Goal: Task Accomplishment & Management: Use online tool/utility

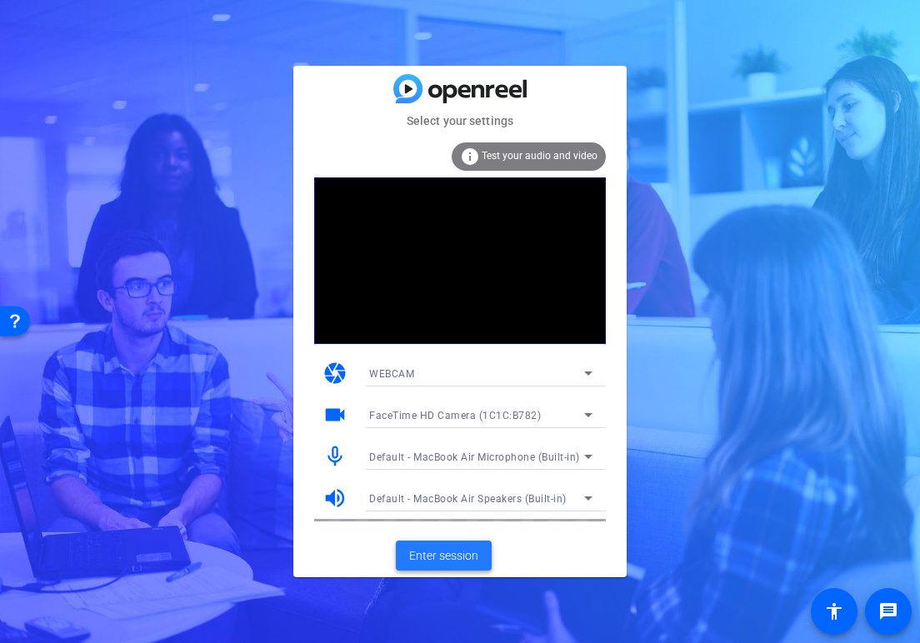
click at [437, 558] on span "Enter session" at bounding box center [443, 557] width 69 height 18
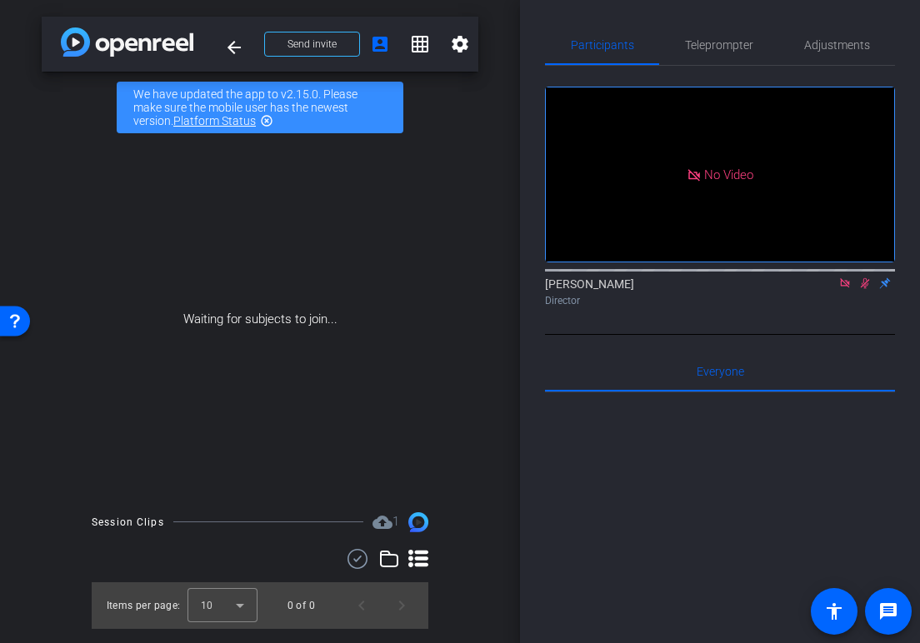
click at [844, 289] on icon at bounding box center [845, 284] width 13 height 12
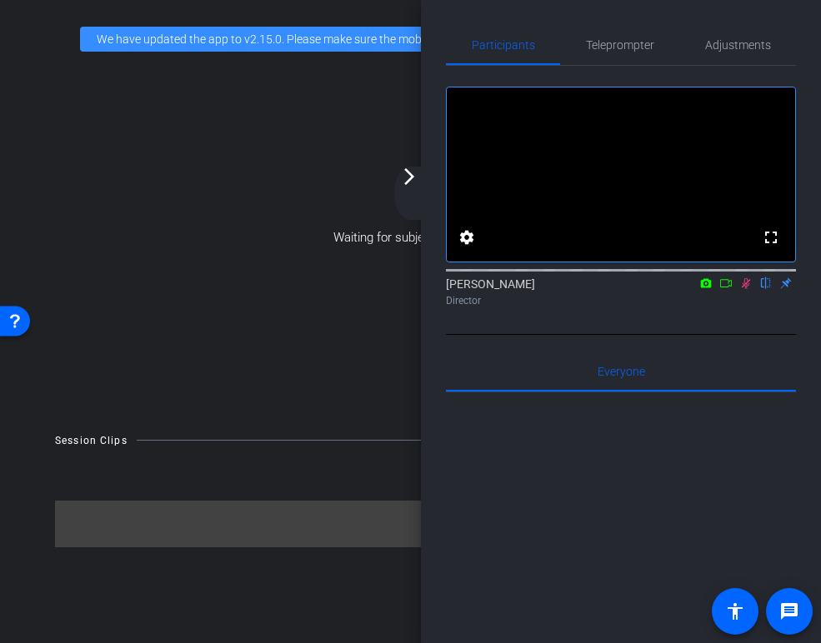
click at [418, 640] on div "arrow_back Impel x Killer Creek Harley Davidson Remote - [EMAIL_ADDRESS][DOMAIN…" at bounding box center [410, 321] width 821 height 643
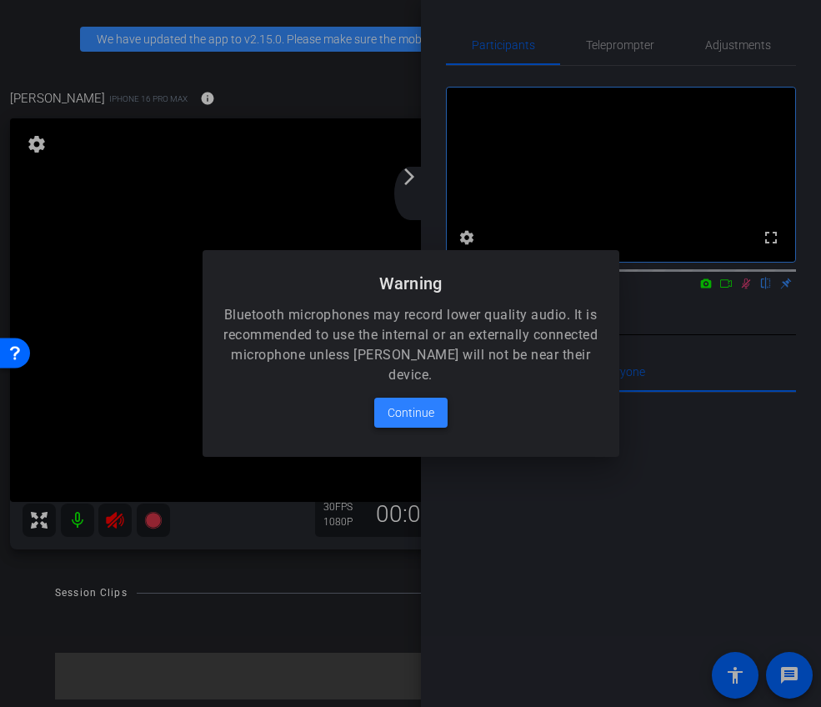
click at [410, 416] on span "Continue" at bounding box center [411, 413] width 47 height 20
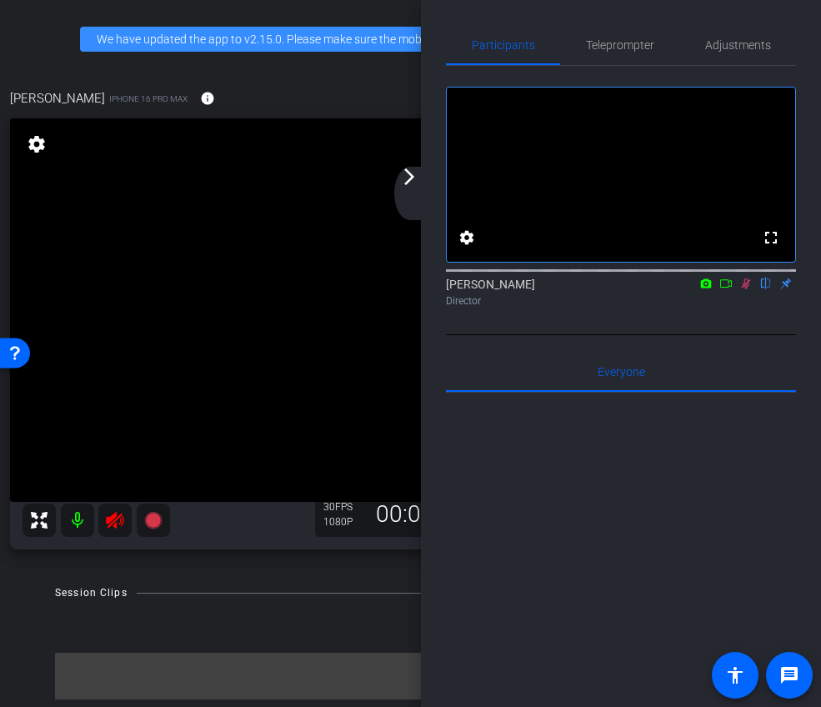
click at [745, 289] on icon at bounding box center [745, 284] width 13 height 12
click at [403, 189] on div "arrow_back_ios_new arrow_forward_ios" at bounding box center [411, 193] width 35 height 53
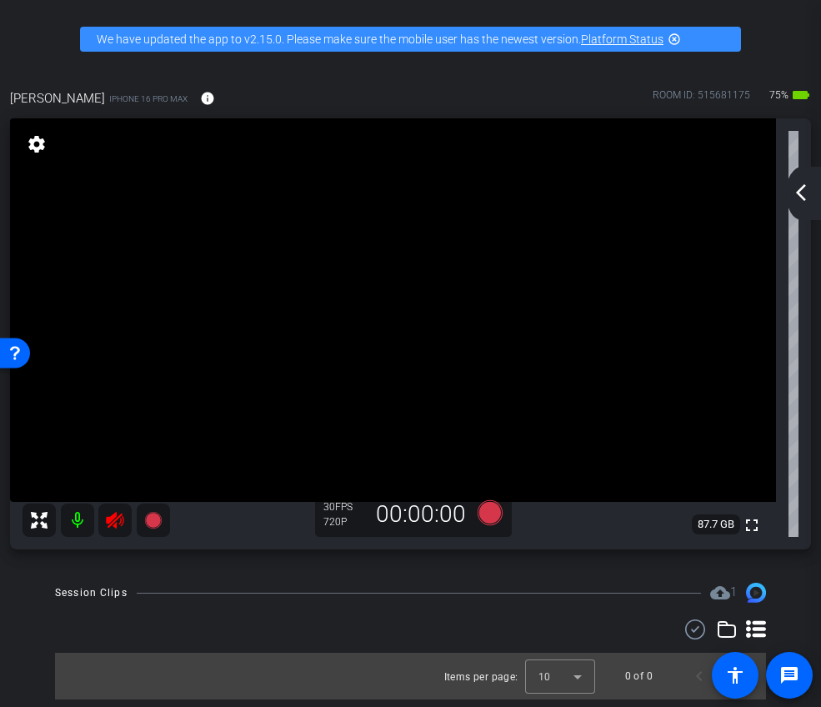
click at [118, 521] on icon at bounding box center [115, 520] width 20 height 20
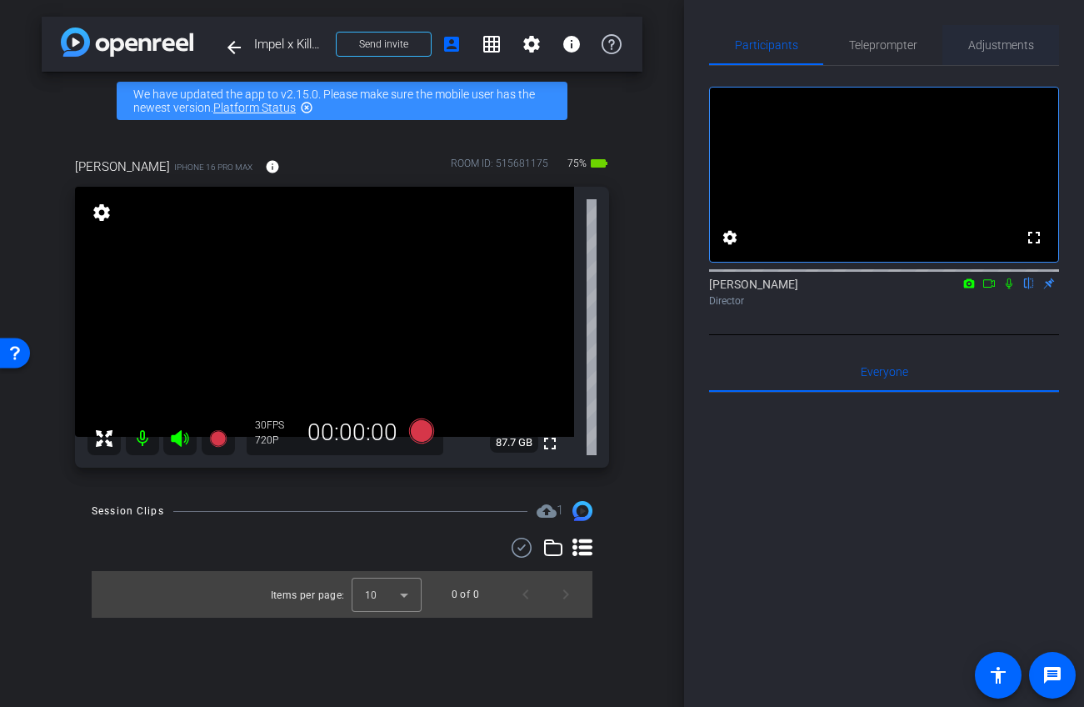
click at [919, 49] on span "Adjustments" at bounding box center [1002, 45] width 66 height 12
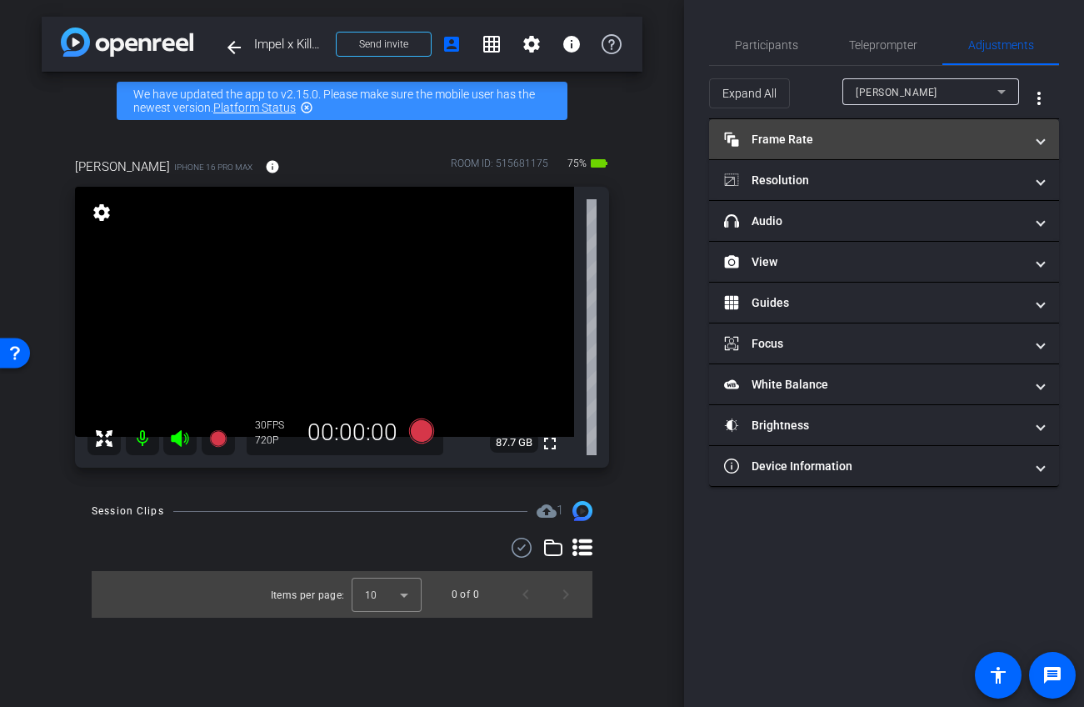
click at [892, 133] on mat-panel-title "Frame Rate Frame Rate" at bounding box center [874, 140] width 300 height 18
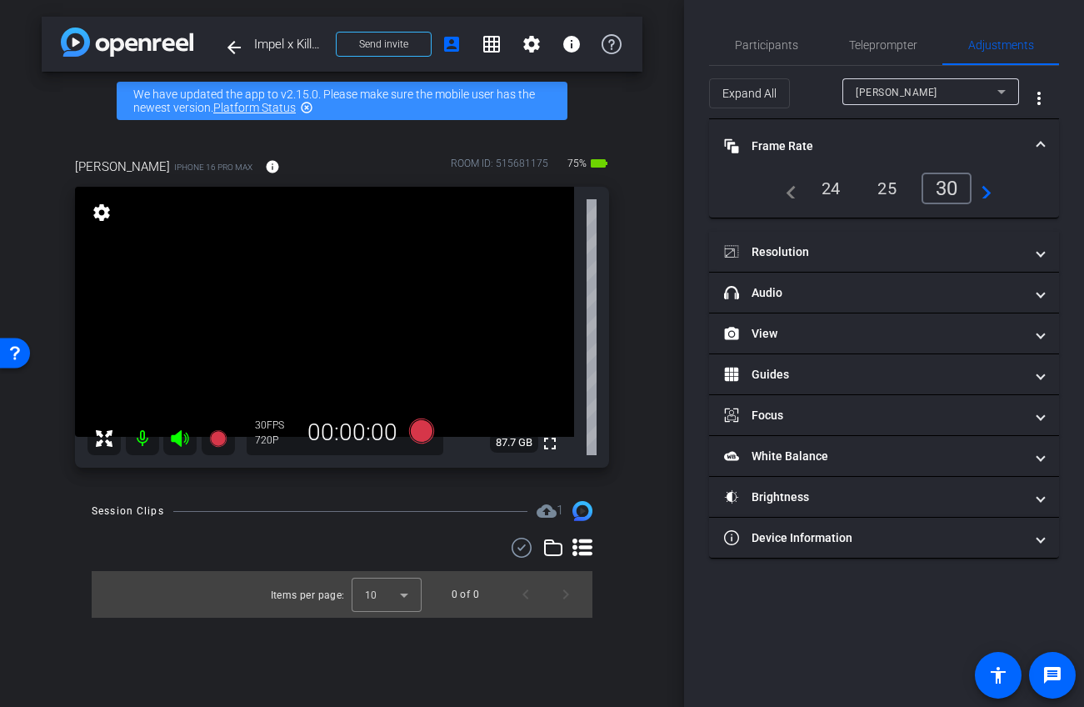
click at [814, 193] on div "24" at bounding box center [831, 188] width 44 height 28
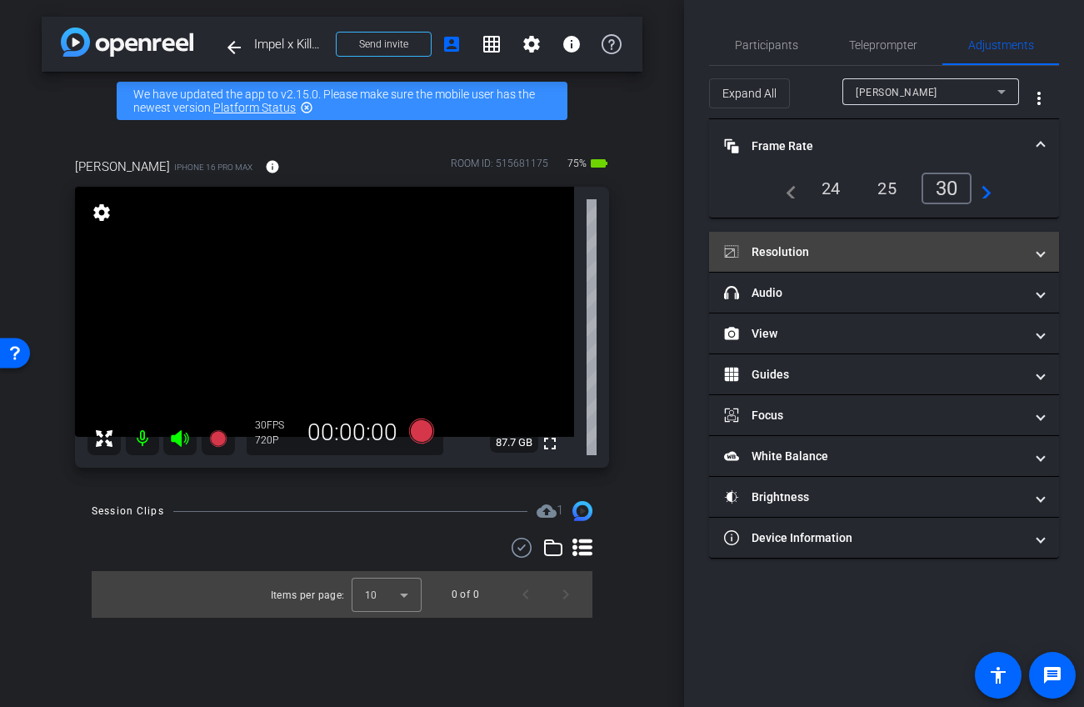
click at [854, 247] on mat-panel-title "Resolution" at bounding box center [874, 252] width 300 height 18
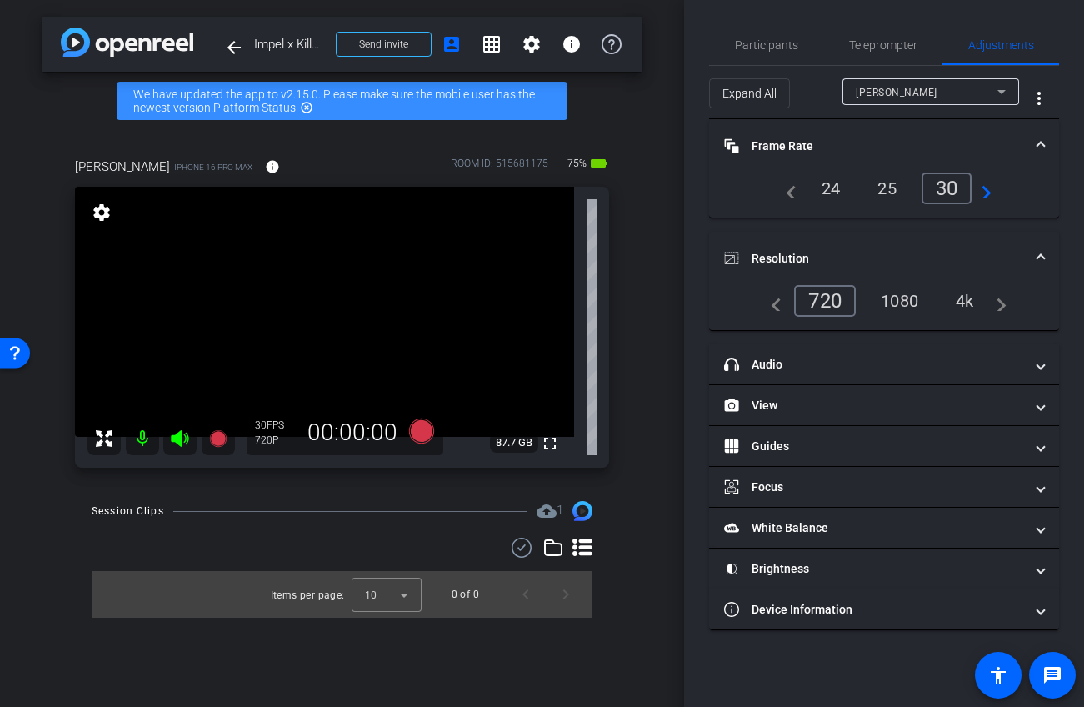
click at [907, 295] on div "1080" at bounding box center [900, 301] width 63 height 28
click at [916, 248] on mat-expansion-panel-header "Resolution" at bounding box center [884, 258] width 350 height 53
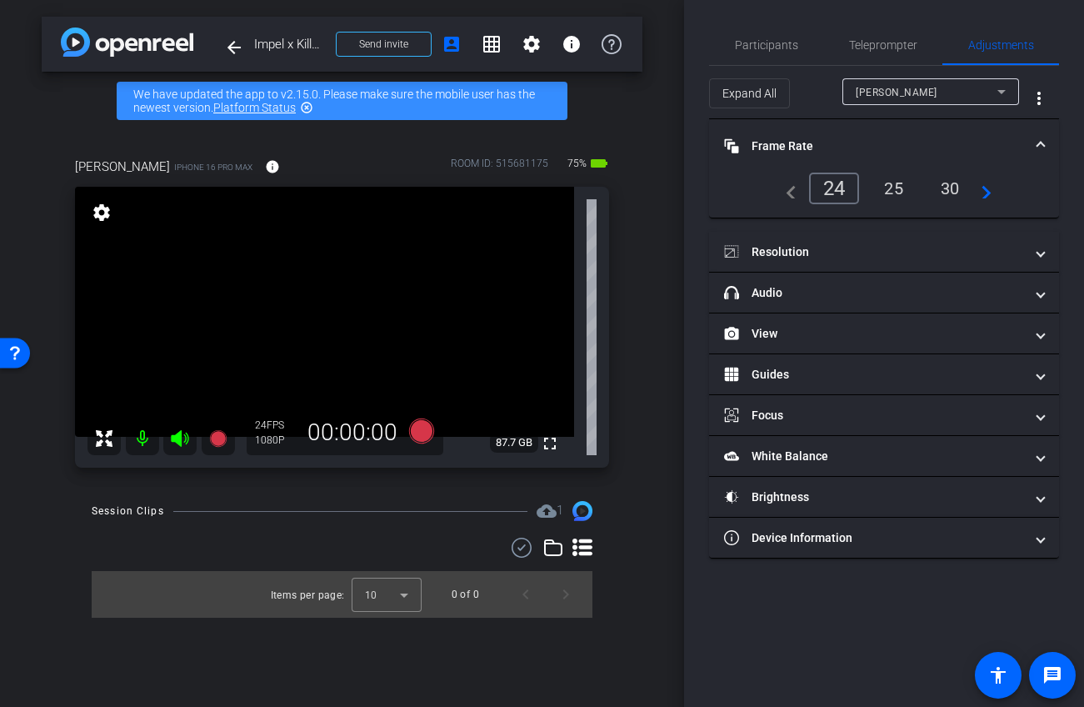
click at [862, 138] on mat-panel-title "Frame Rate Frame Rate" at bounding box center [874, 147] width 300 height 18
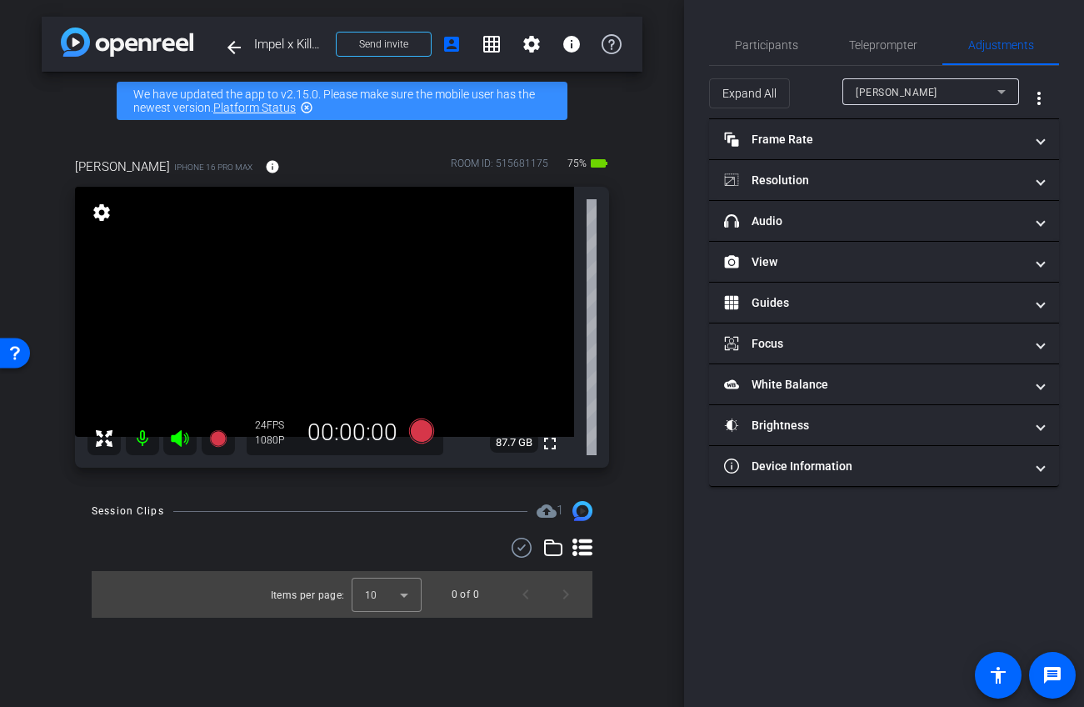
click at [769, 69] on div "Expand All [PERSON_NAME] more_vert" at bounding box center [884, 92] width 350 height 53
click at [767, 52] on span "Participants" at bounding box center [766, 45] width 63 height 40
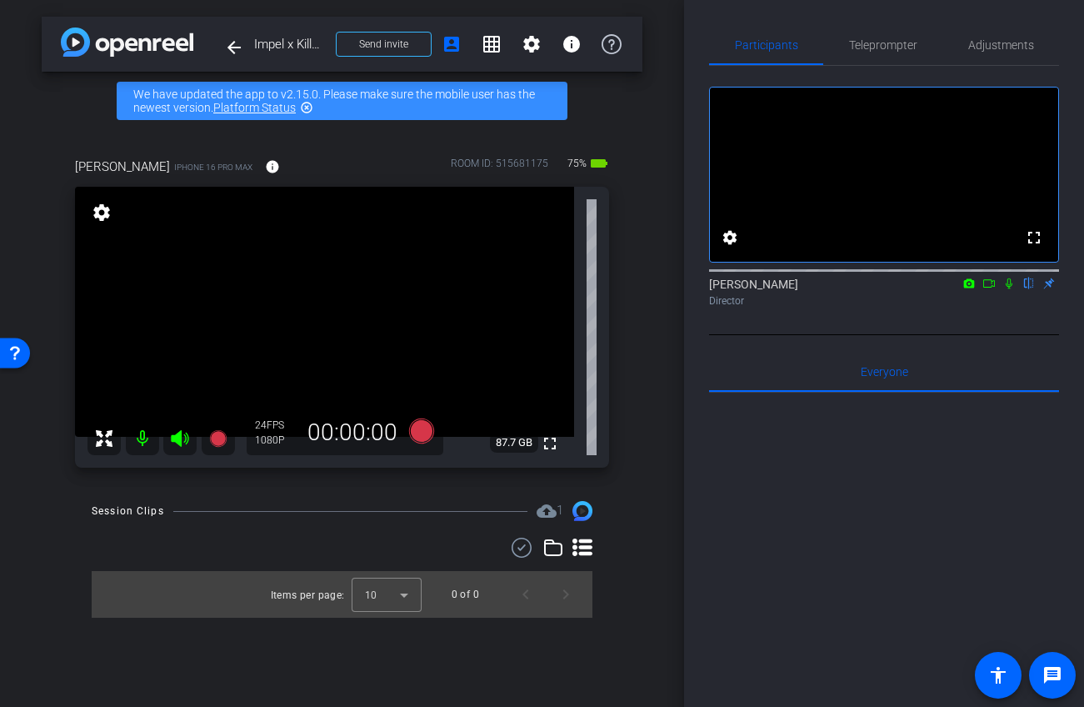
click at [919, 288] on icon at bounding box center [990, 283] width 12 height 8
click at [919, 288] on icon at bounding box center [1008, 282] width 9 height 9
click at [919, 289] on icon at bounding box center [989, 284] width 13 height 12
click at [403, 433] on icon at bounding box center [422, 431] width 40 height 30
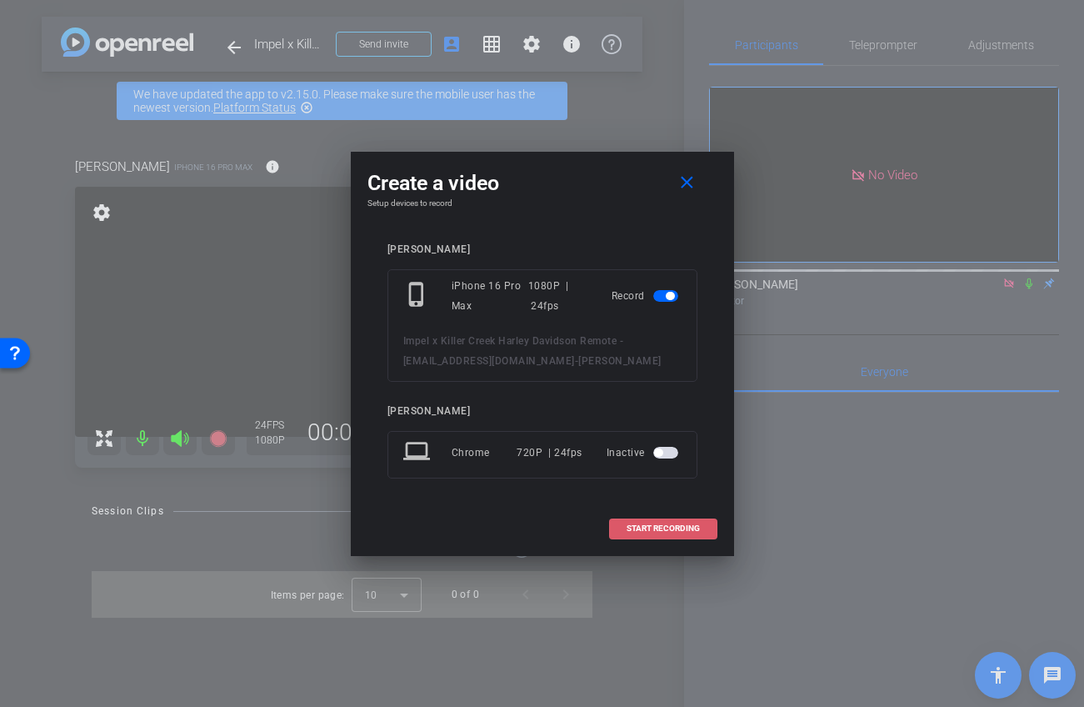
click at [658, 526] on span "START RECORDING" at bounding box center [663, 528] width 73 height 8
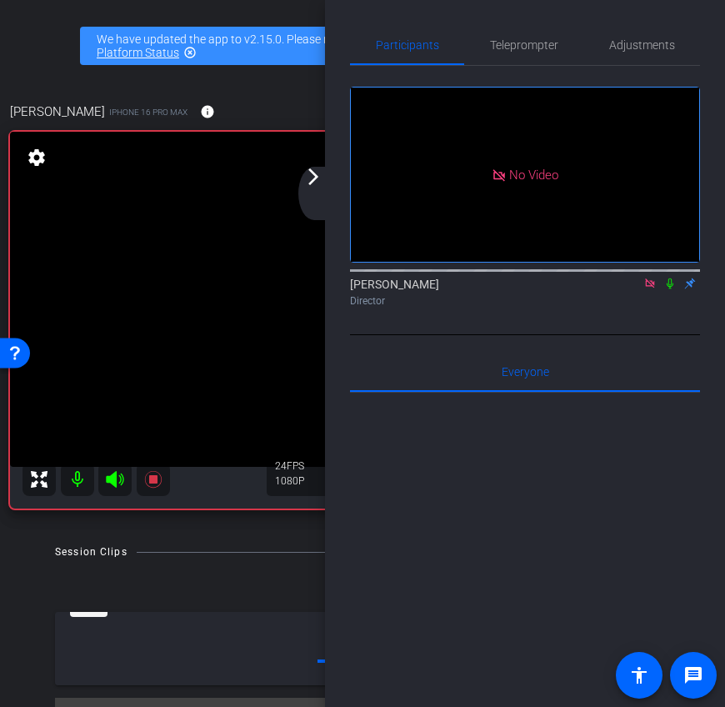
click at [323, 178] on mat-icon "arrow_forward_ios" at bounding box center [313, 177] width 20 height 20
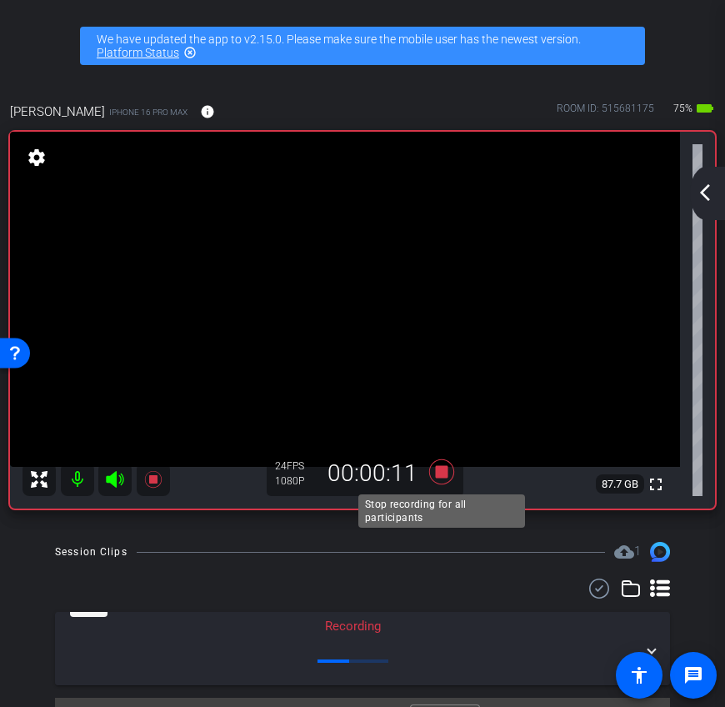
click at [443, 479] on icon at bounding box center [442, 472] width 40 height 30
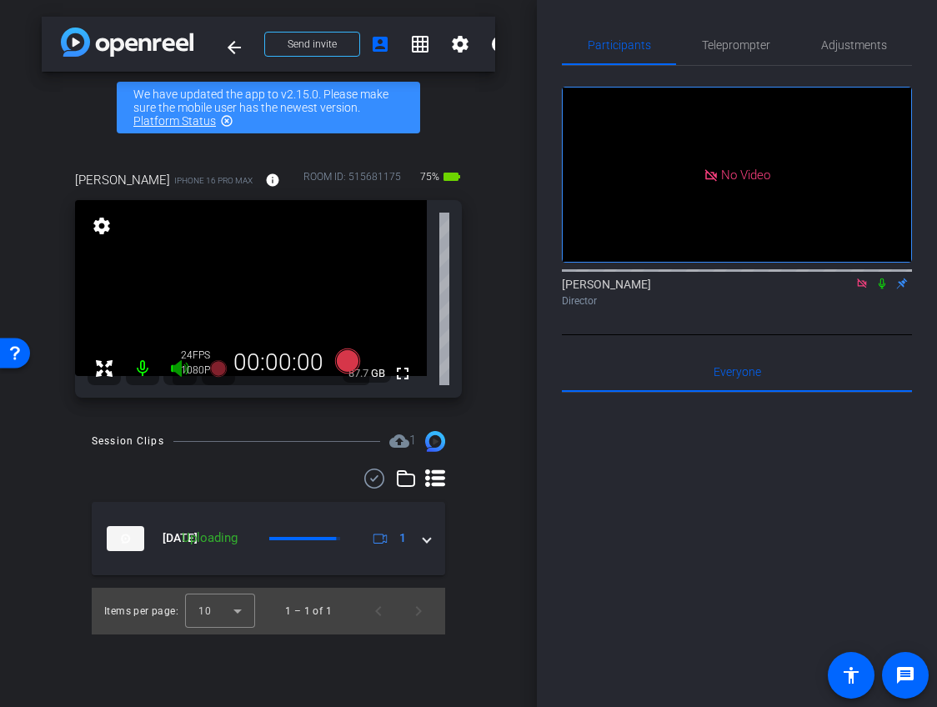
click at [883, 289] on icon at bounding box center [882, 283] width 7 height 11
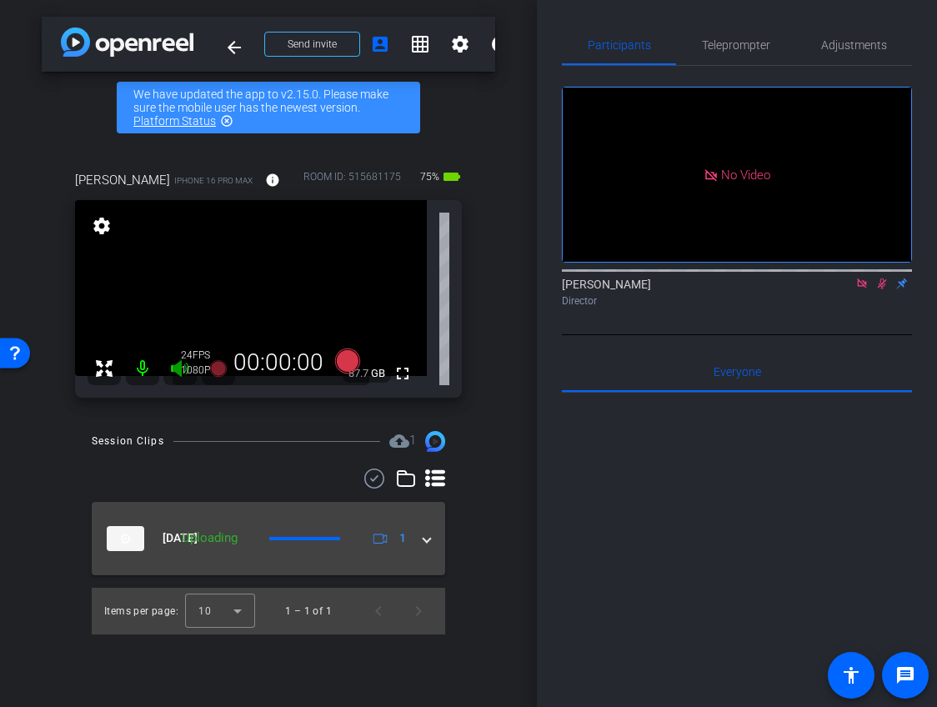
click at [422, 545] on div "[DATE] Uploading 1" at bounding box center [266, 538] width 319 height 25
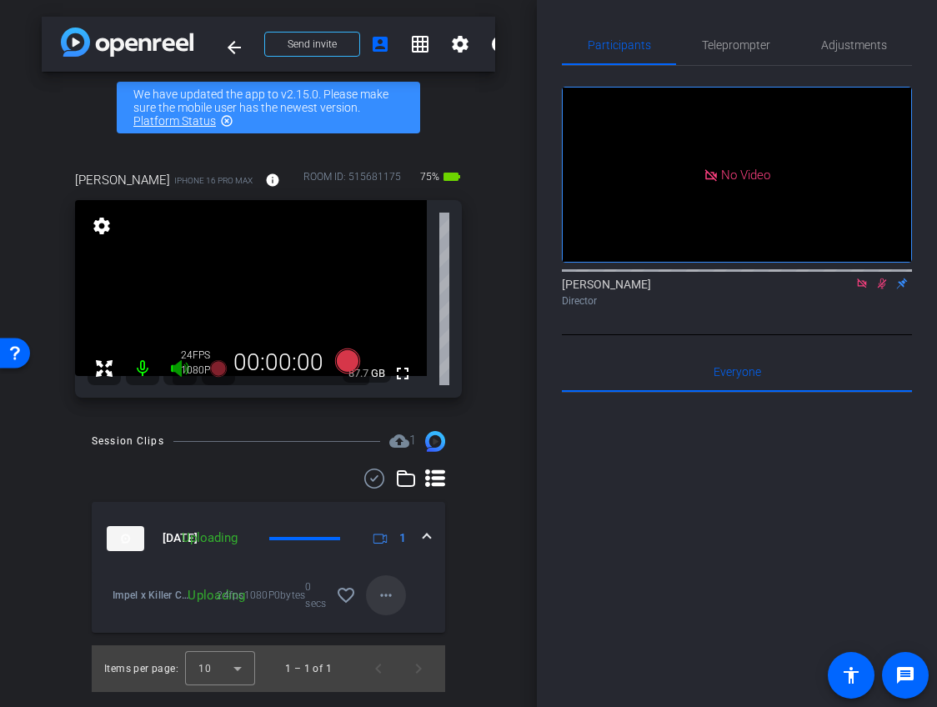
click at [389, 601] on mat-icon "more_horiz" at bounding box center [386, 595] width 20 height 20
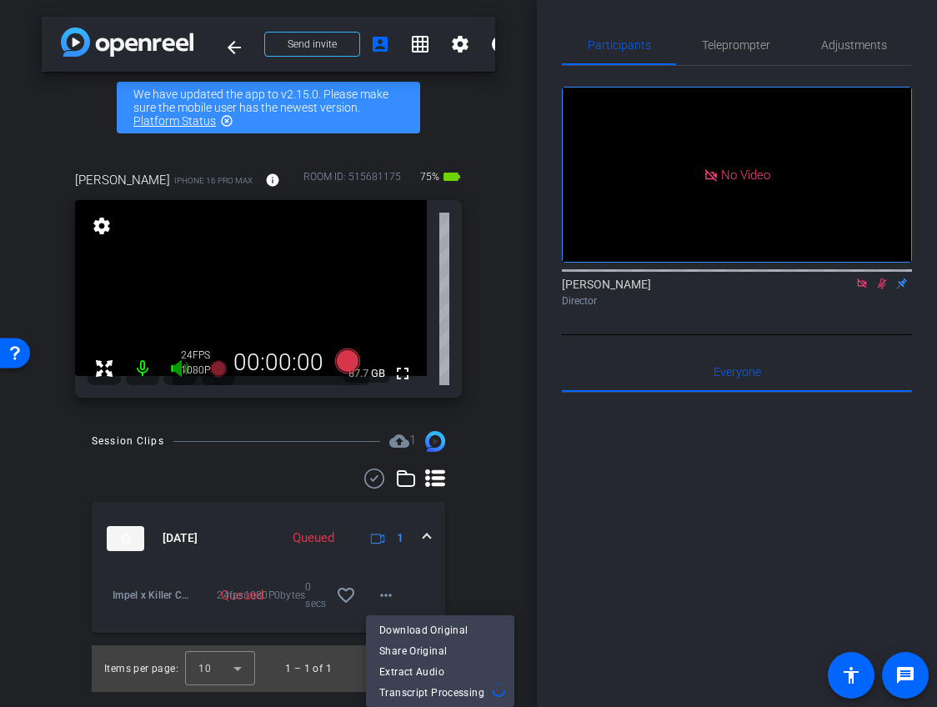
click at [421, 586] on div at bounding box center [468, 353] width 937 height 707
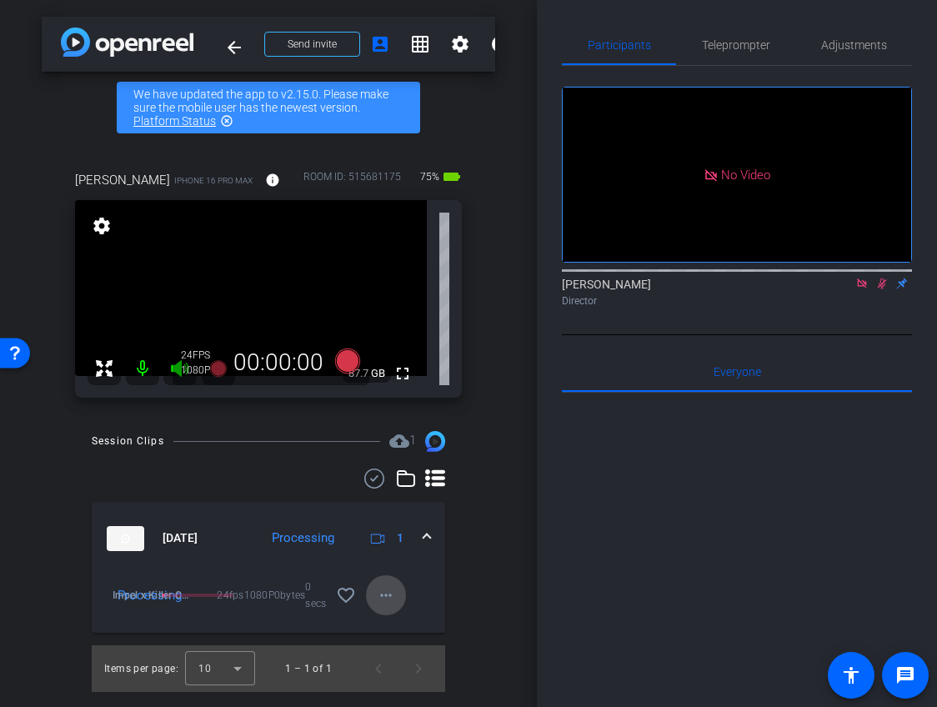
click at [388, 598] on mat-icon "more_horiz" at bounding box center [386, 595] width 20 height 20
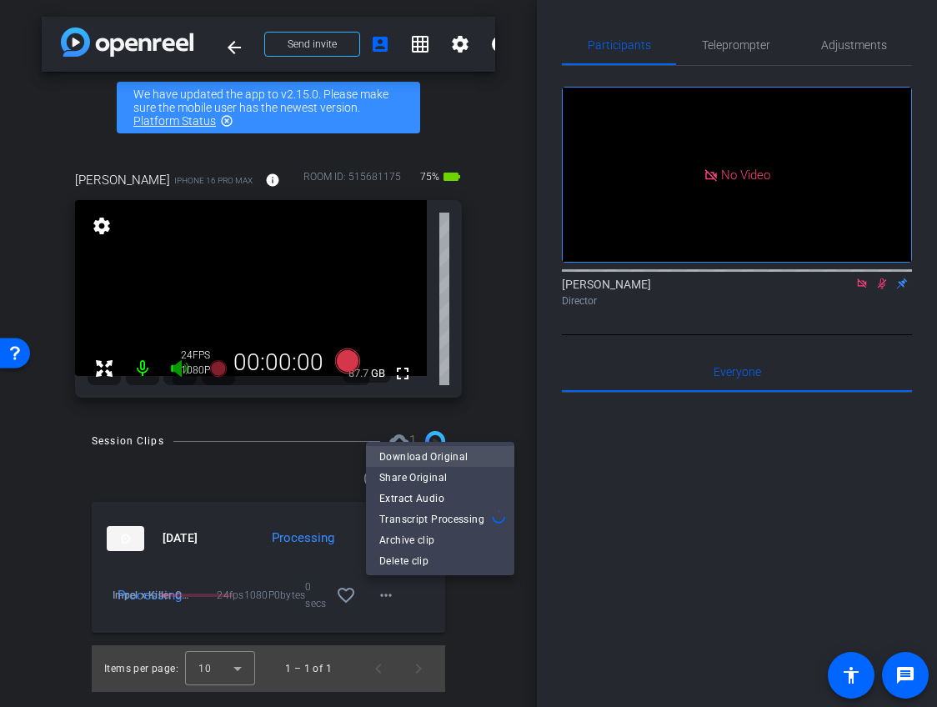
click at [436, 459] on span "Download Original" at bounding box center [440, 456] width 122 height 20
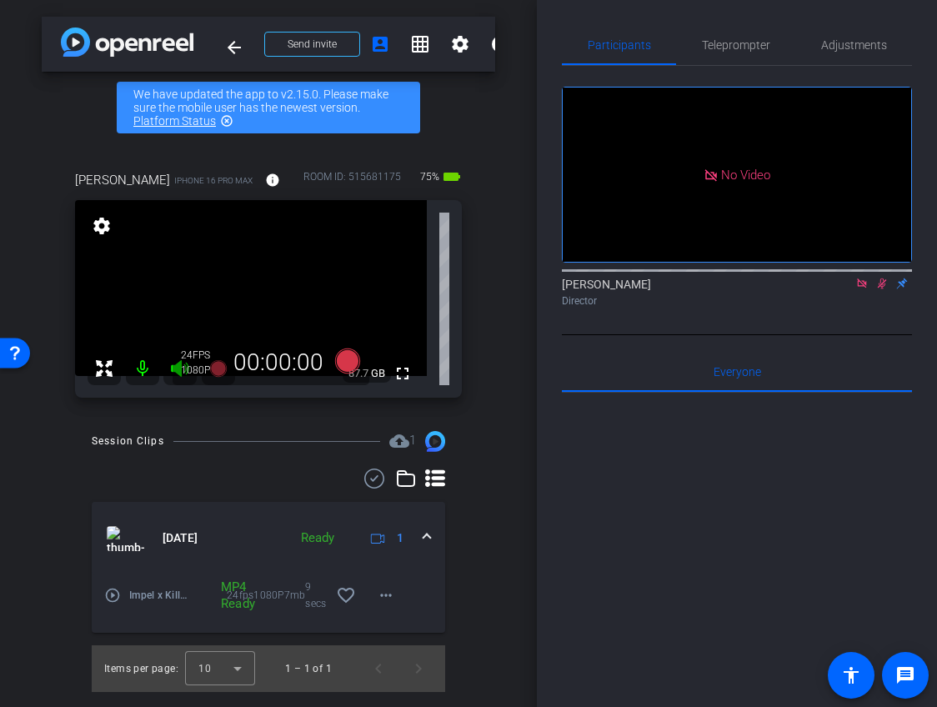
click at [885, 289] on icon at bounding box center [881, 284] width 13 height 12
click at [867, 289] on icon at bounding box center [861, 284] width 13 height 12
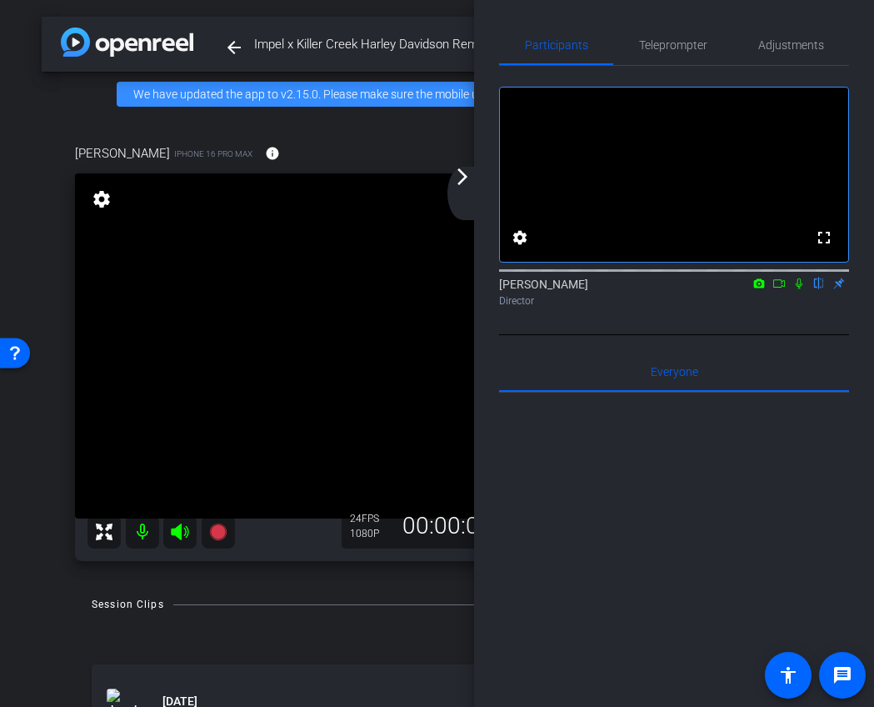
click at [473, 189] on div "arrow_back_ios_new arrow_forward_ios" at bounding box center [465, 193] width 35 height 53
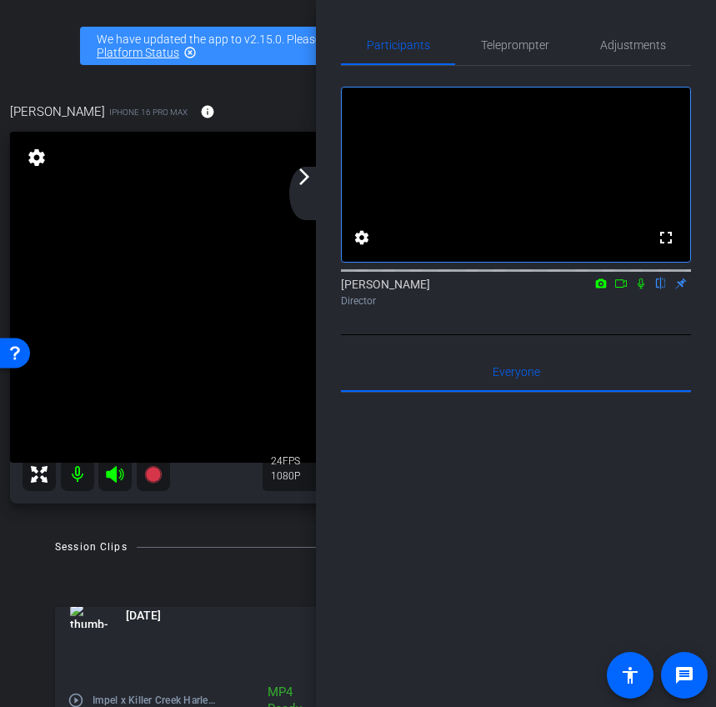
click at [303, 178] on mat-icon "arrow_forward_ios" at bounding box center [304, 177] width 20 height 20
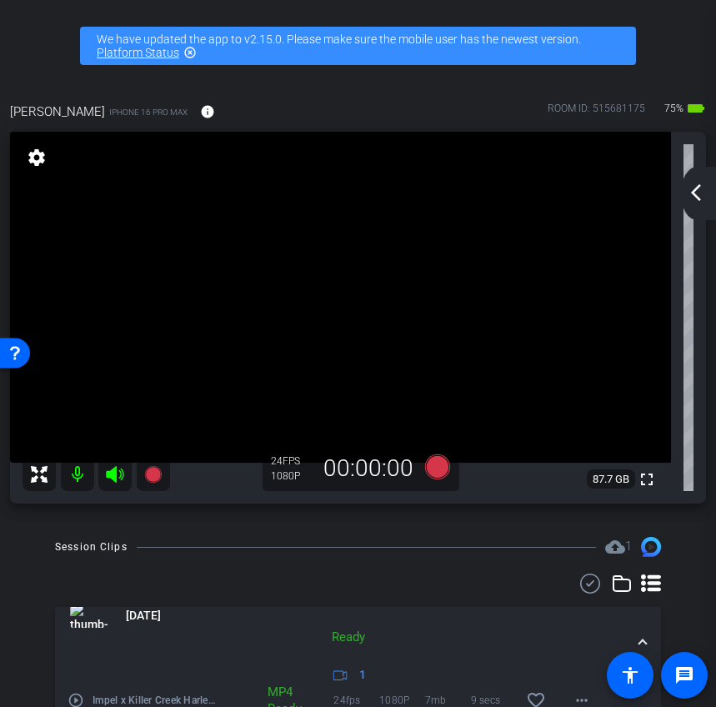
click at [690, 193] on mat-icon "arrow_back_ios_new" at bounding box center [696, 193] width 20 height 20
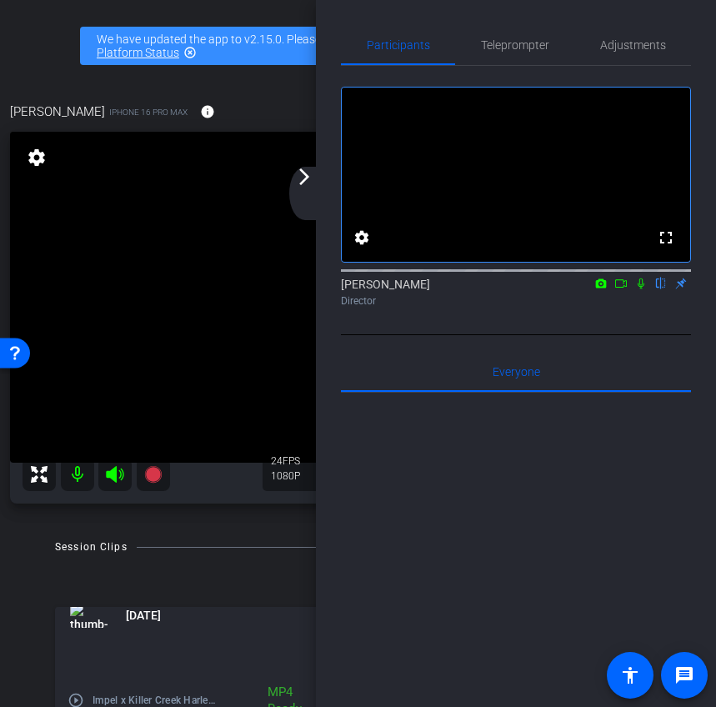
click at [621, 289] on icon at bounding box center [620, 284] width 13 height 12
click at [313, 184] on mat-icon "arrow_forward_ios" at bounding box center [304, 177] width 20 height 20
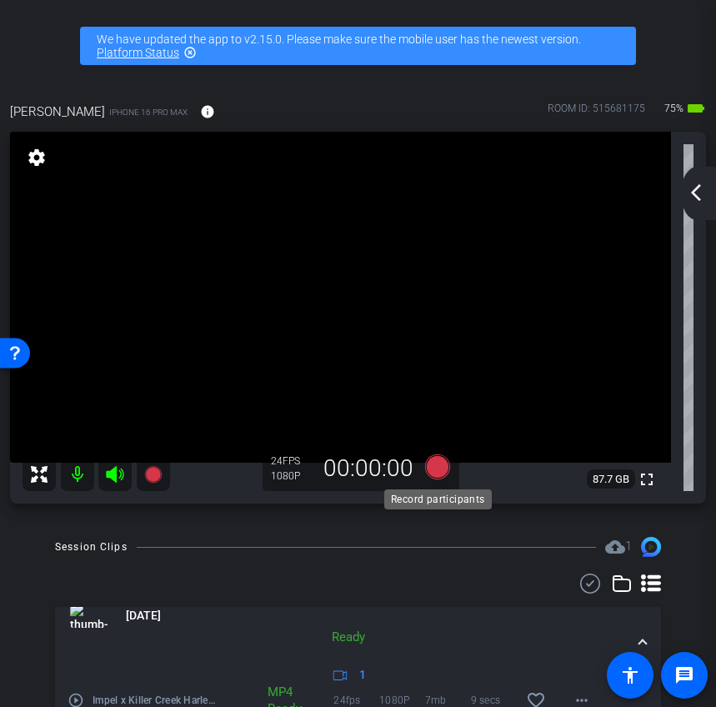
click at [442, 470] on icon at bounding box center [436, 466] width 25 height 25
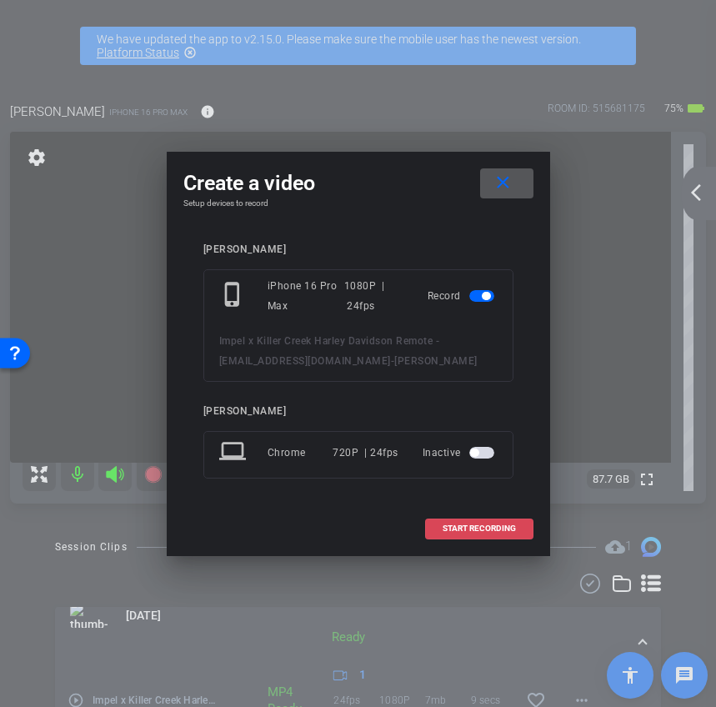
click at [494, 528] on span "START RECORDING" at bounding box center [479, 528] width 73 height 8
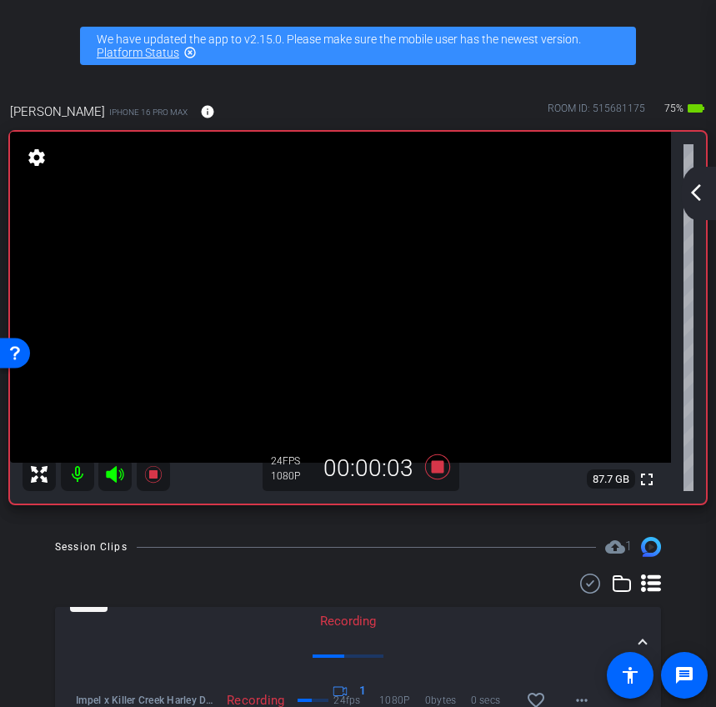
click at [701, 200] on mat-icon "arrow_back_ios_new" at bounding box center [696, 193] width 20 height 20
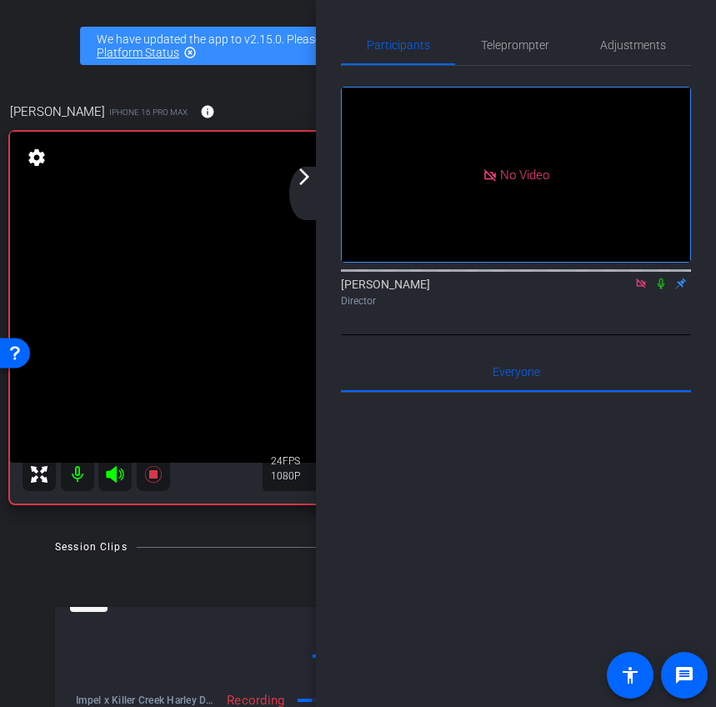
click at [659, 289] on icon at bounding box center [660, 284] width 13 height 12
click at [659, 289] on icon at bounding box center [661, 283] width 9 height 11
click at [662, 289] on icon at bounding box center [661, 283] width 7 height 11
click at [304, 189] on div "arrow_back_ios_new arrow_forward_ios" at bounding box center [306, 193] width 35 height 53
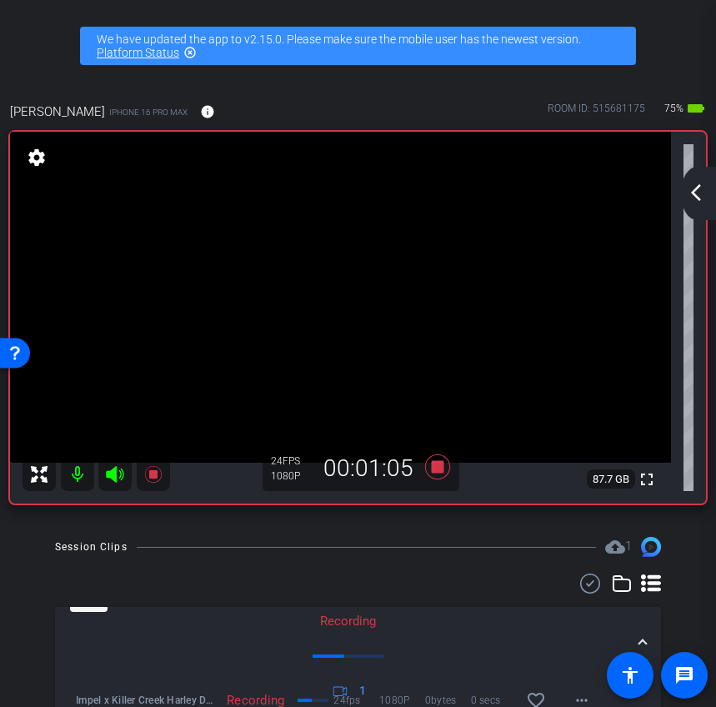
click at [696, 188] on mat-icon "arrow_back_ios_new" at bounding box center [696, 193] width 20 height 20
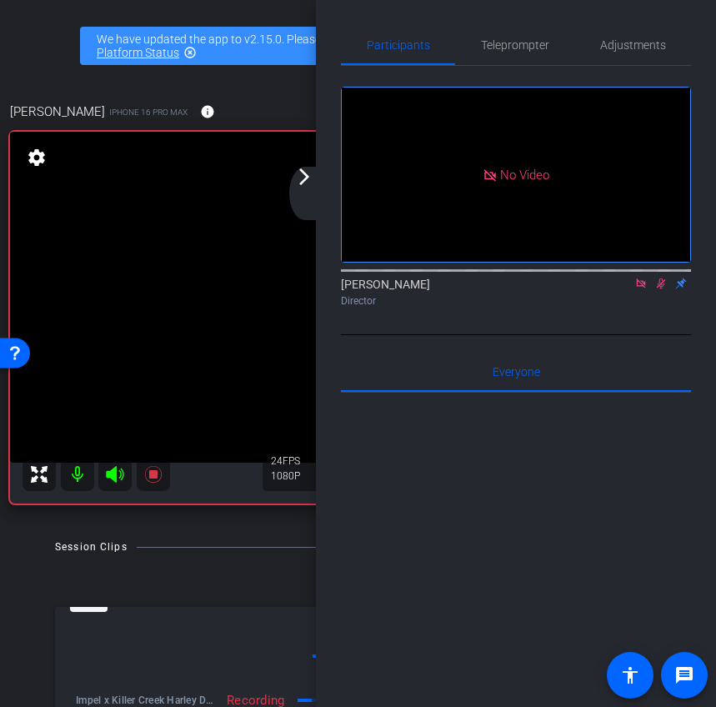
click at [664, 289] on icon at bounding box center [660, 284] width 13 height 12
click at [659, 289] on icon at bounding box center [660, 284] width 13 height 12
click at [660, 289] on icon at bounding box center [660, 284] width 13 height 12
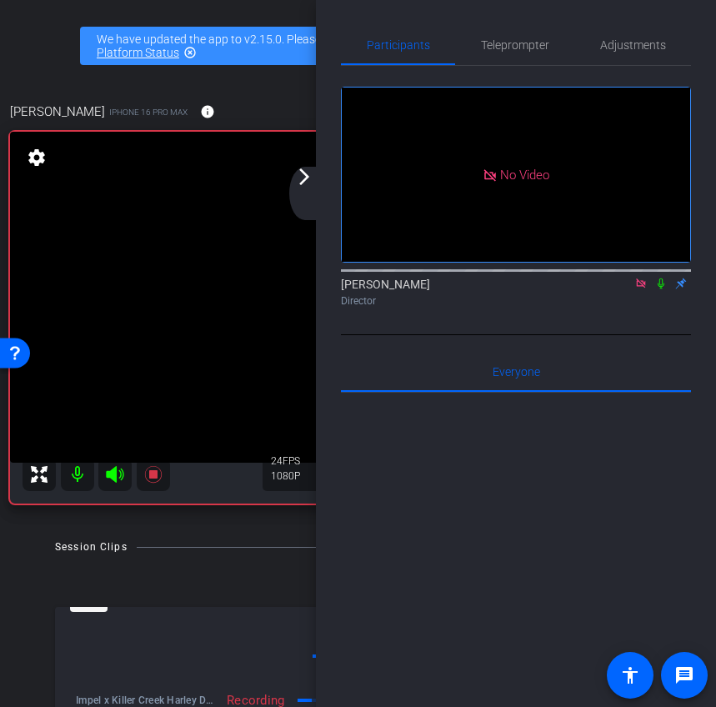
click at [660, 289] on icon at bounding box center [661, 283] width 7 height 11
click at [663, 289] on icon at bounding box center [661, 283] width 9 height 11
click at [659, 289] on icon at bounding box center [660, 284] width 13 height 12
click at [663, 289] on icon at bounding box center [660, 284] width 13 height 12
click at [658, 289] on icon at bounding box center [660, 284] width 13 height 12
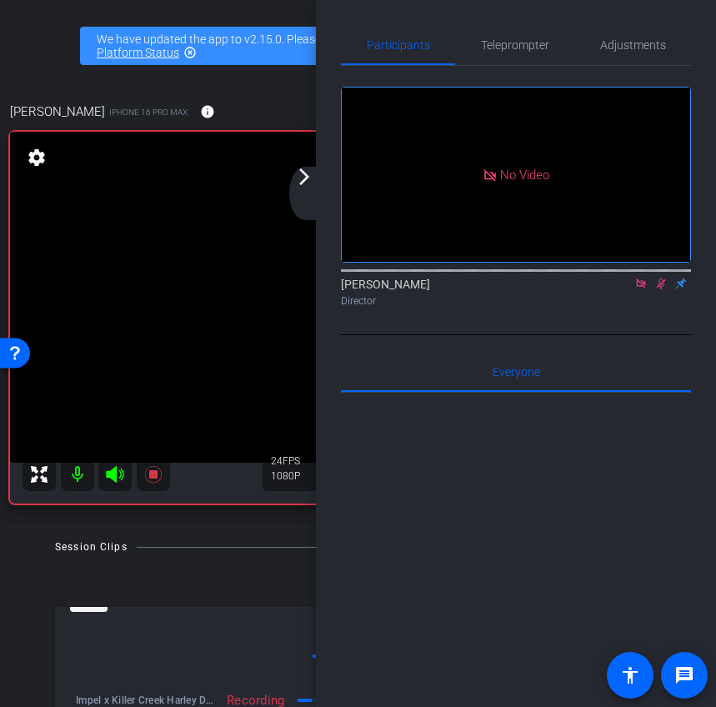
click at [662, 289] on icon at bounding box center [660, 284] width 13 height 12
click at [304, 178] on mat-icon "arrow_forward_ios" at bounding box center [304, 177] width 20 height 20
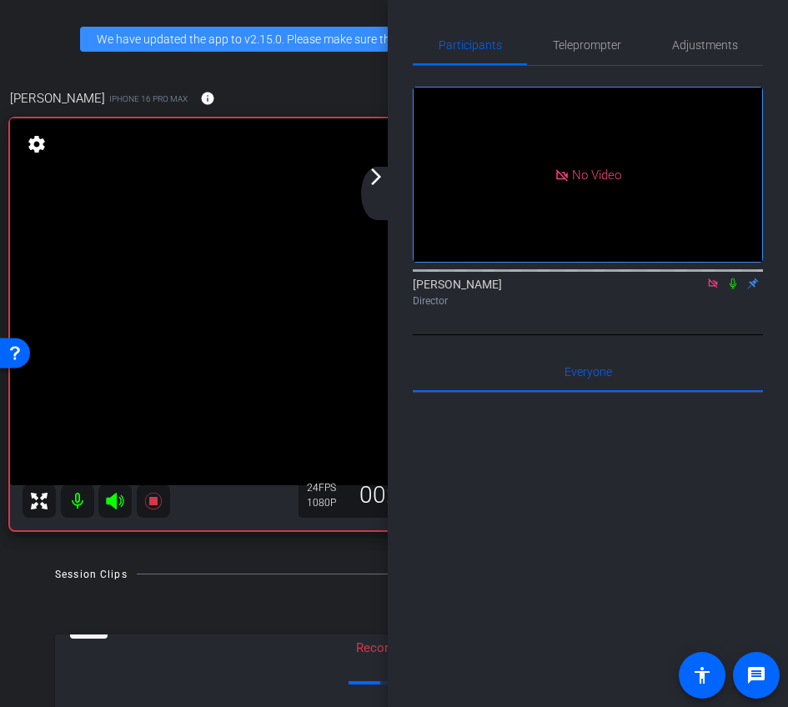
click at [370, 183] on mat-icon "arrow_forward_ios" at bounding box center [376, 177] width 20 height 20
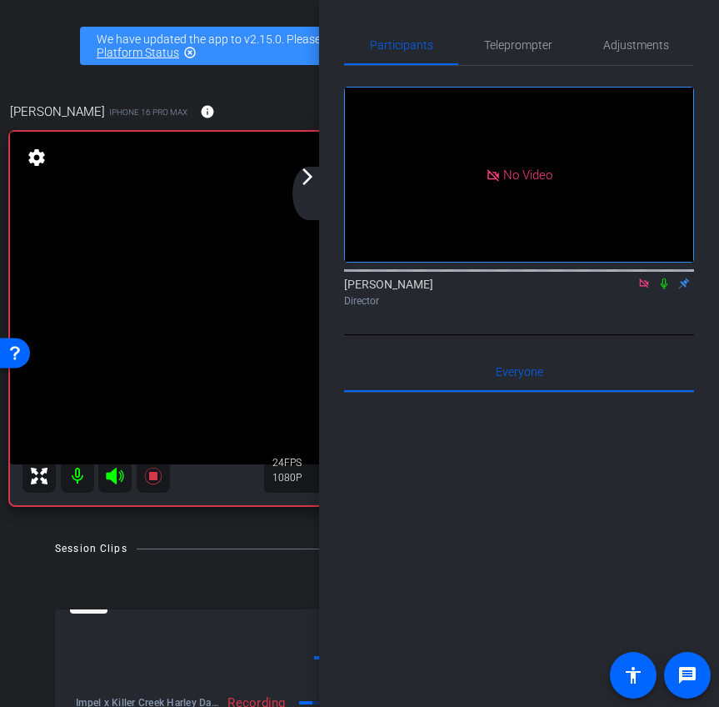
click at [308, 184] on mat-icon "arrow_forward_ios" at bounding box center [308, 177] width 20 height 20
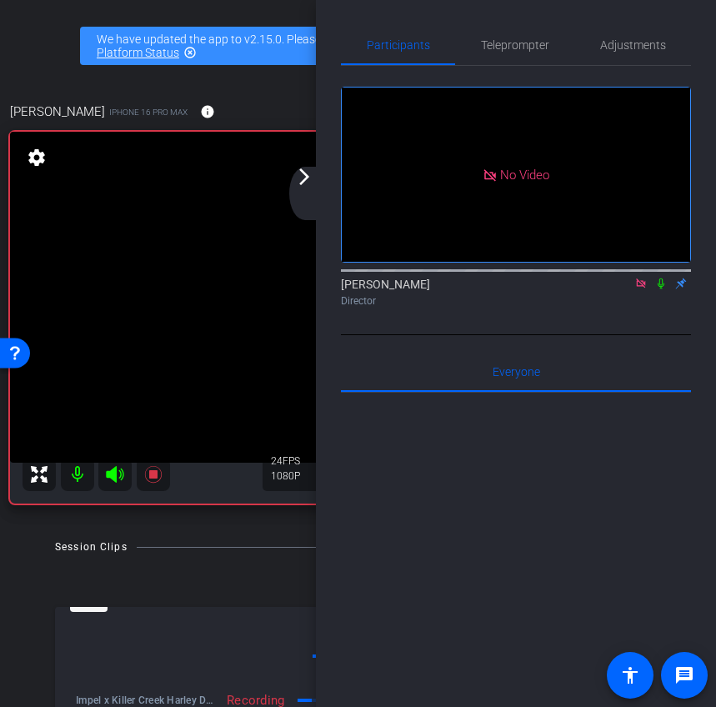
click at [664, 289] on icon at bounding box center [660, 284] width 13 height 12
click at [659, 289] on icon at bounding box center [660, 284] width 13 height 12
click at [303, 189] on div "arrow_back_ios_new arrow_forward_ios" at bounding box center [306, 193] width 35 height 53
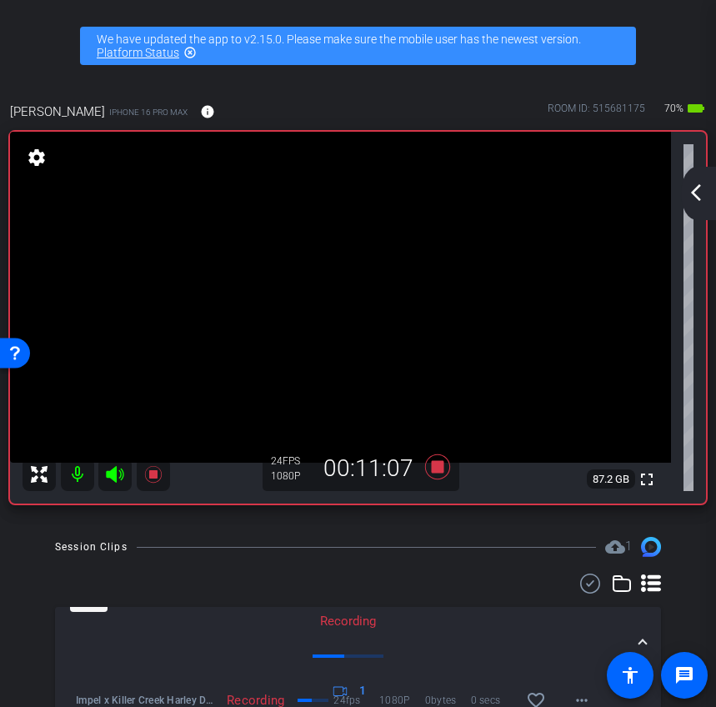
click at [701, 196] on mat-icon "arrow_back_ios_new" at bounding box center [696, 193] width 20 height 20
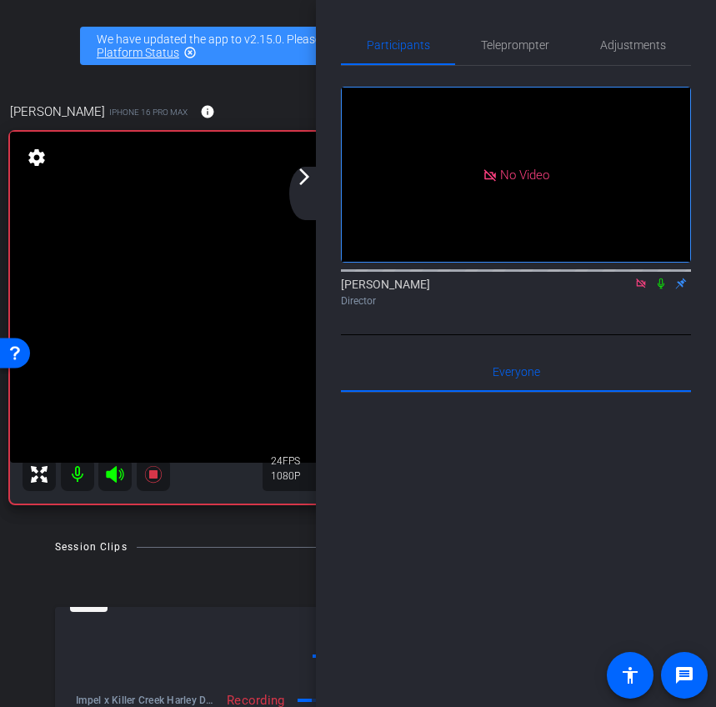
click at [302, 188] on div "arrow_back_ios_new arrow_forward_ios" at bounding box center [306, 193] width 35 height 53
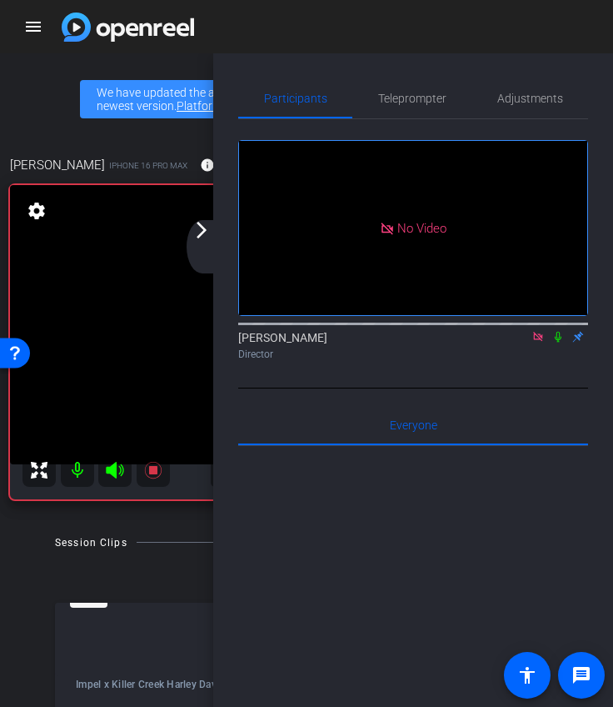
click at [203, 238] on mat-icon "arrow_forward_ios" at bounding box center [202, 230] width 20 height 20
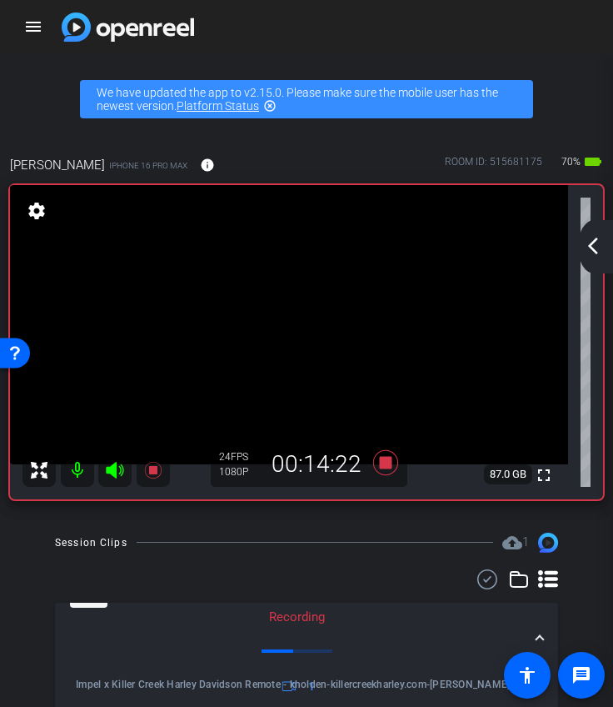
click at [589, 240] on mat-icon "arrow_back_ios_new" at bounding box center [593, 246] width 20 height 20
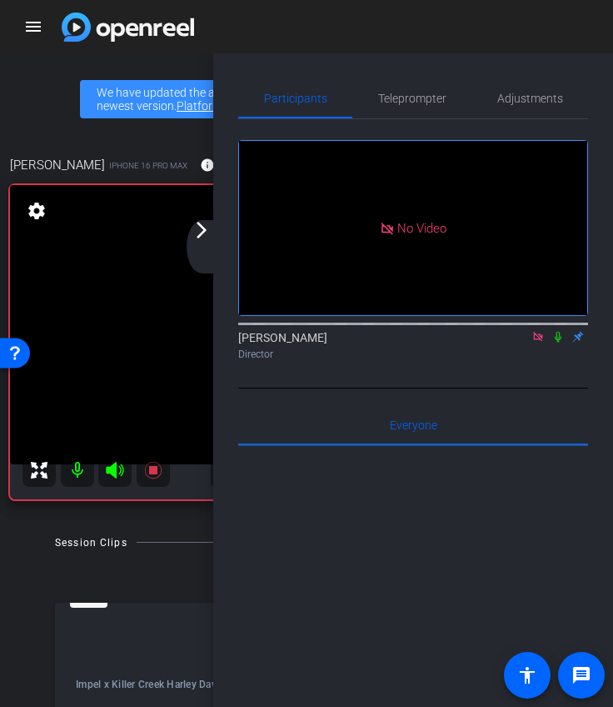
click at [561, 343] on icon at bounding box center [558, 337] width 13 height 12
click at [561, 343] on icon at bounding box center [558, 337] width 9 height 11
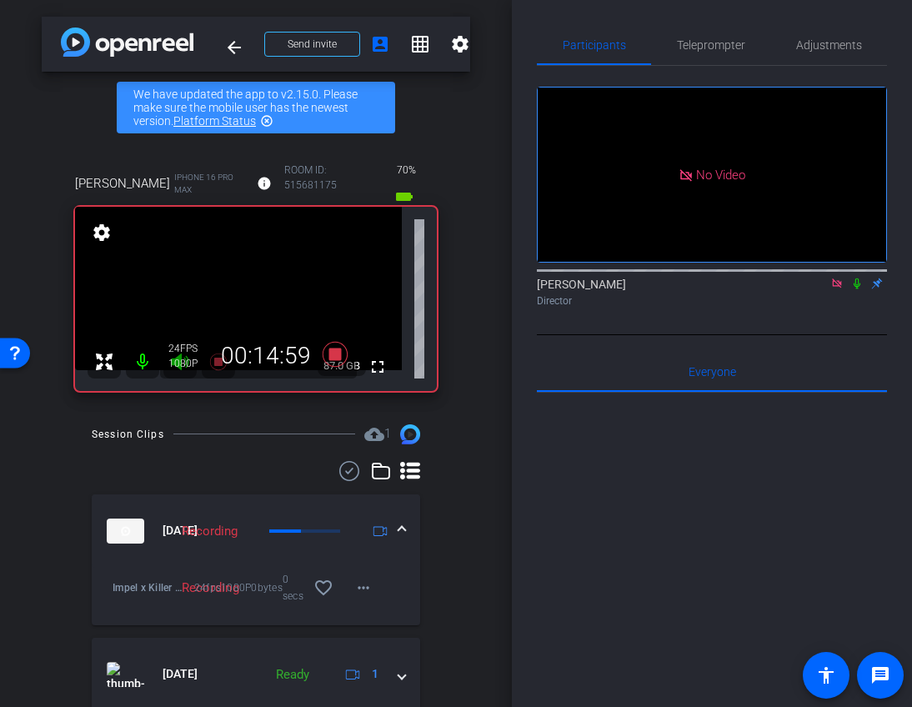
click at [855, 289] on icon at bounding box center [857, 283] width 7 height 11
click at [849, 335] on div "No Video [PERSON_NAME] Director" at bounding box center [712, 200] width 350 height 269
click at [859, 289] on icon at bounding box center [857, 283] width 9 height 11
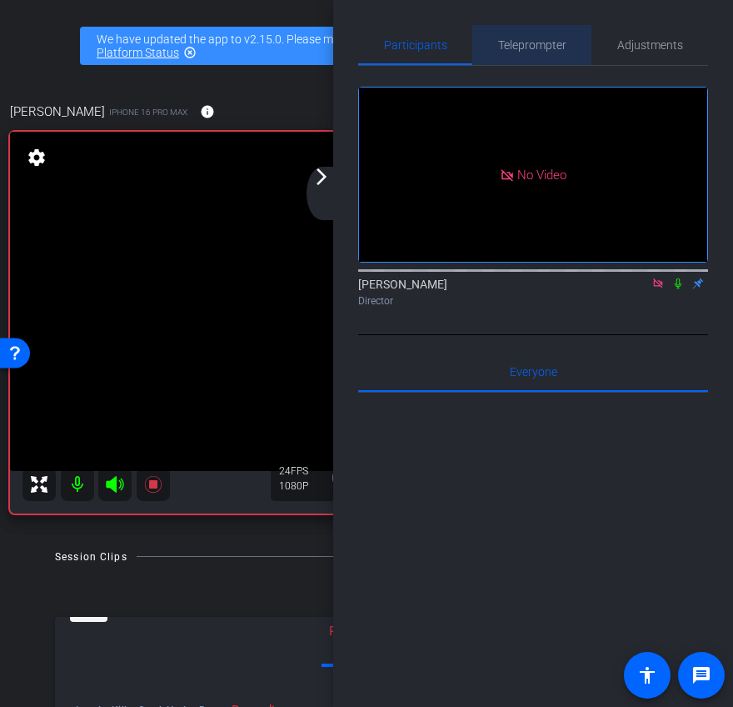
click at [541, 50] on span "Teleprompter" at bounding box center [532, 45] width 68 height 12
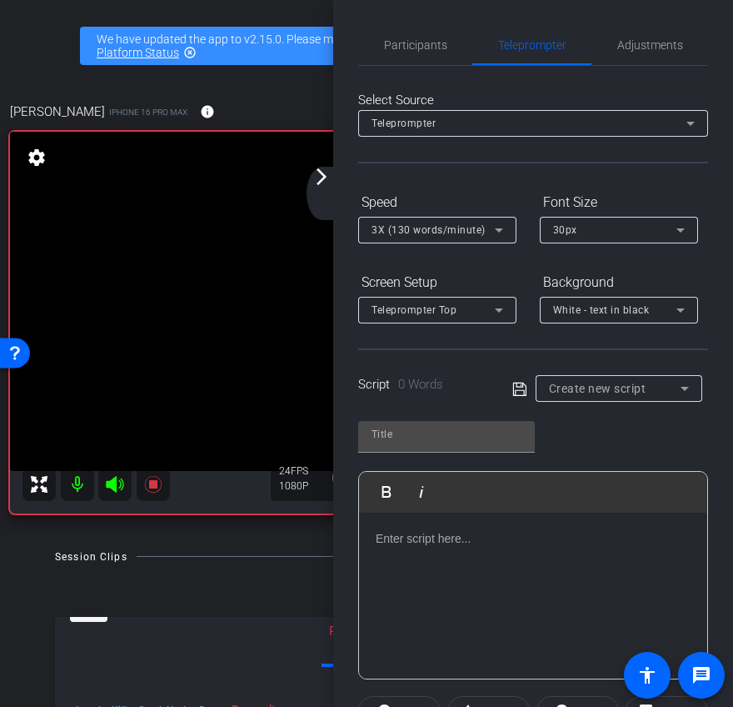
click at [418, 565] on div at bounding box center [533, 596] width 348 height 167
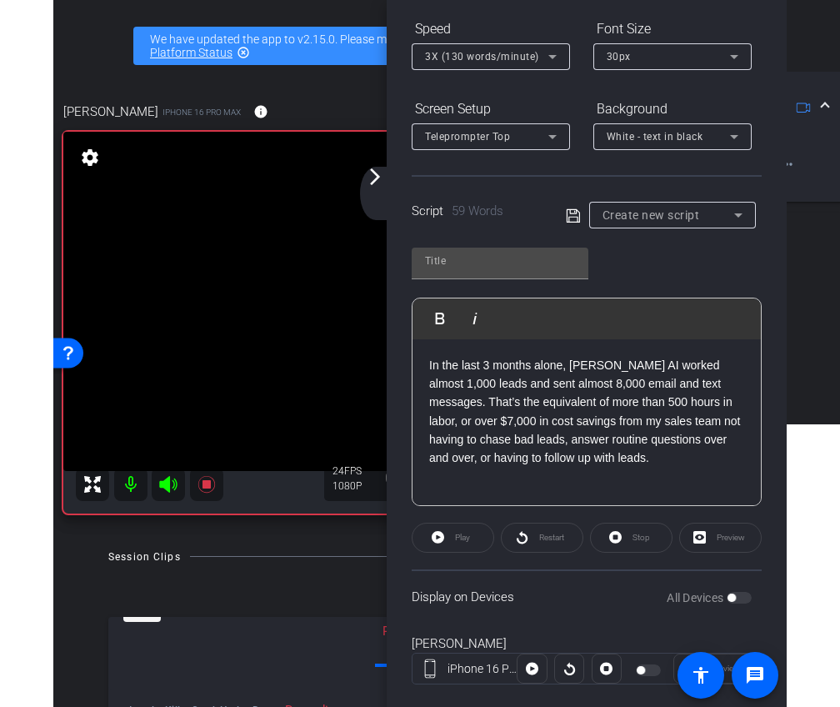
scroll to position [204, 0]
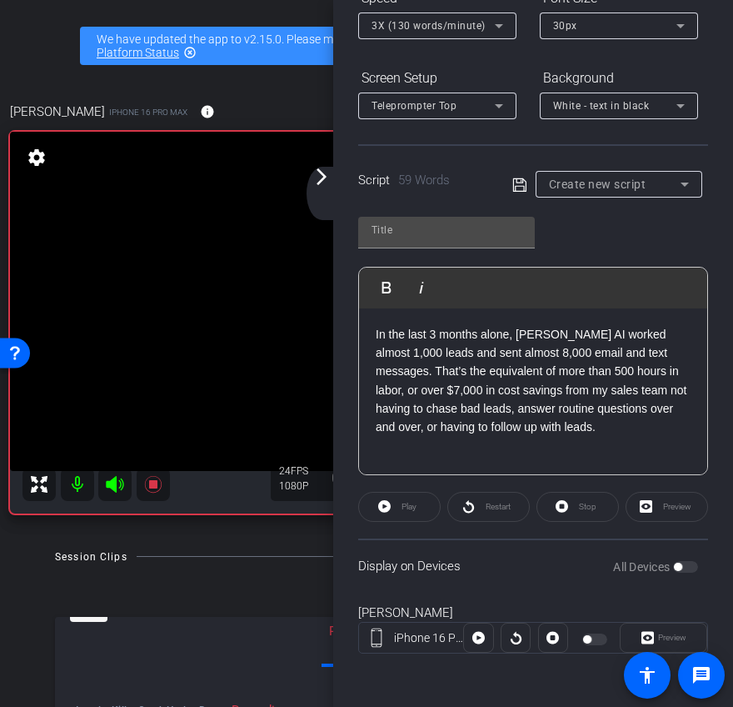
click at [523, 185] on icon at bounding box center [519, 184] width 13 height 13
type input "Default title 2945"
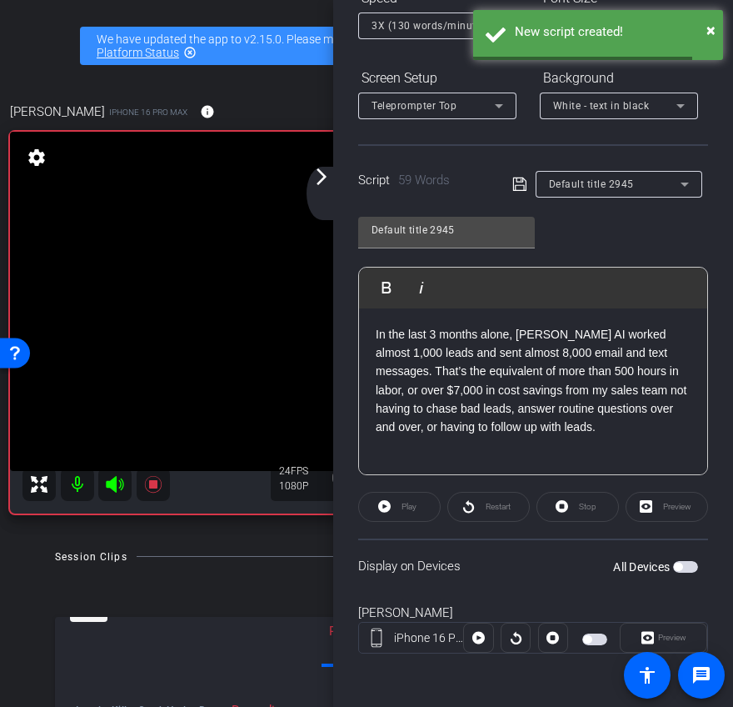
click at [688, 566] on span "button" at bounding box center [685, 567] width 25 height 12
click at [400, 503] on span "Play" at bounding box center [407, 506] width 19 height 23
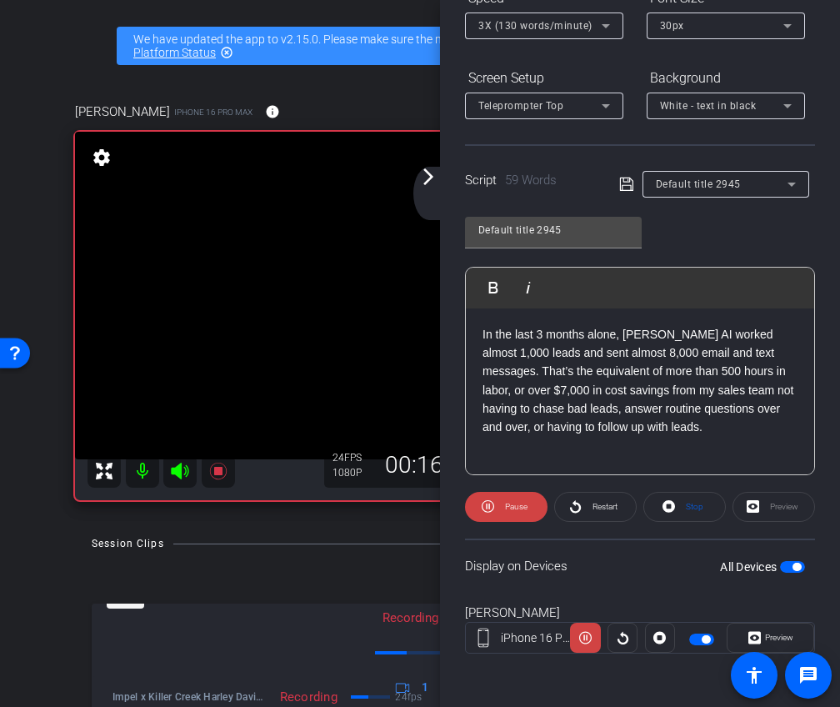
click at [580, 32] on span "3X (130 words/minute)" at bounding box center [535, 26] width 114 height 12
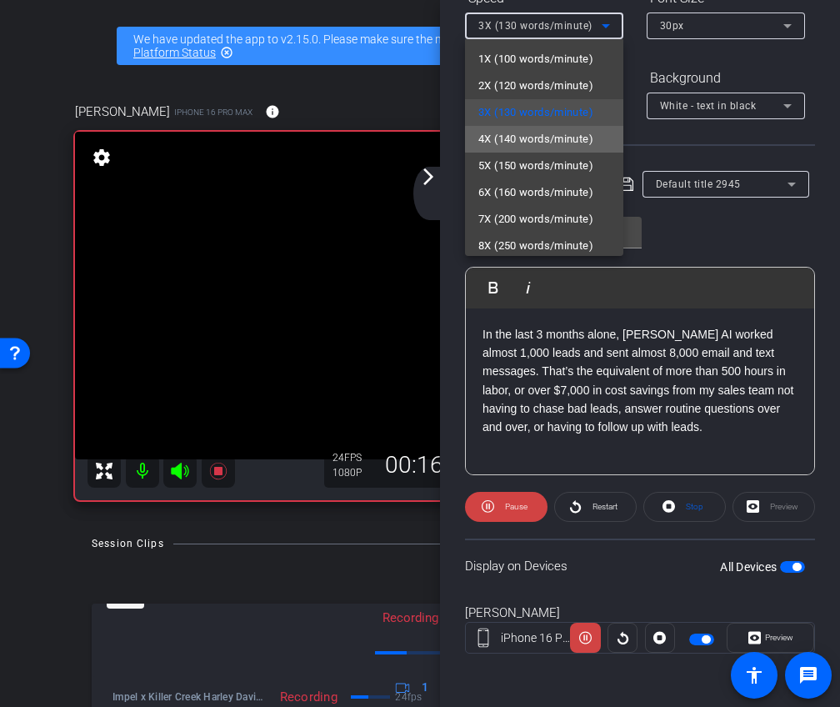
click at [559, 139] on span "4X (140 words/minute)" at bounding box center [535, 139] width 115 height 20
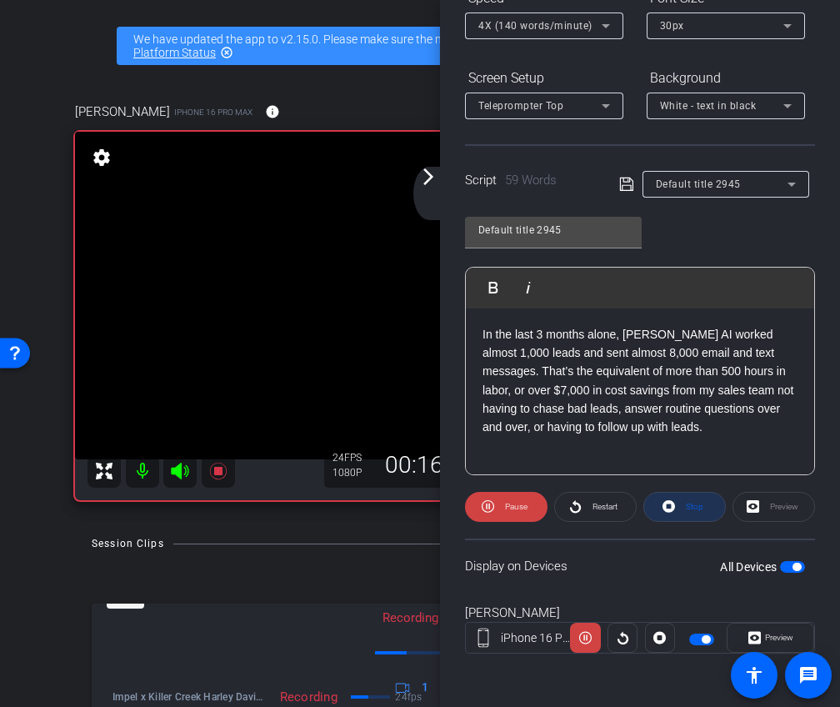
click at [682, 502] on span "Stop" at bounding box center [693, 506] width 22 height 23
click at [512, 504] on span "Play" at bounding box center [515, 506] width 15 height 9
click at [687, 511] on span "Stop" at bounding box center [695, 506] width 18 height 9
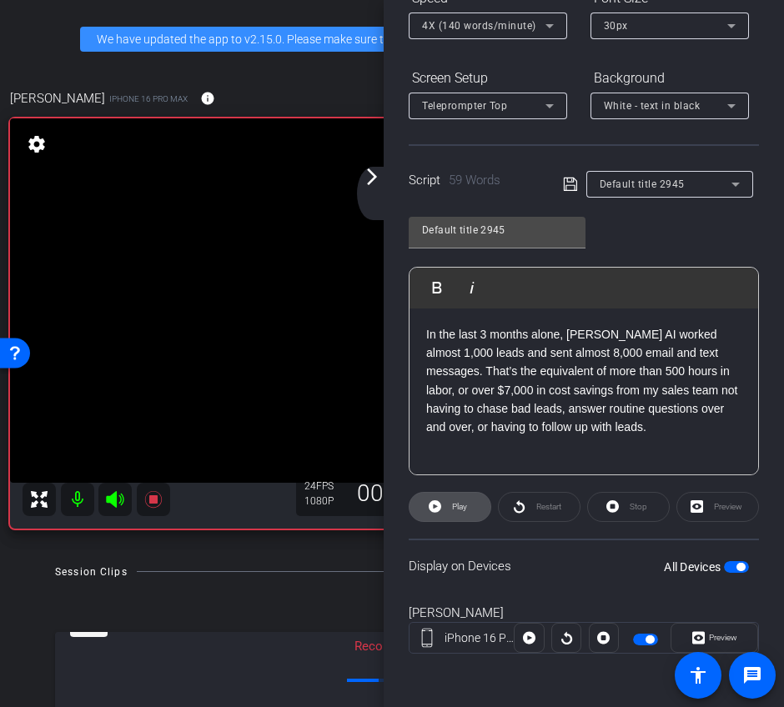
click at [449, 518] on span at bounding box center [449, 507] width 81 height 40
click at [370, 179] on mat-icon "arrow_forward_ios" at bounding box center [372, 177] width 20 height 20
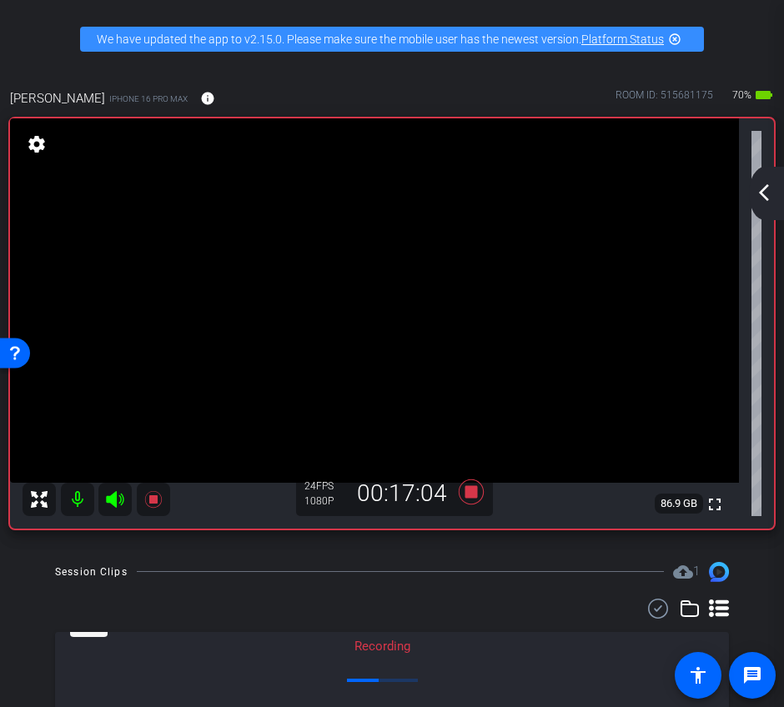
scroll to position [0, 0]
click at [763, 198] on mat-icon "arrow_back_ios_new" at bounding box center [763, 193] width 20 height 20
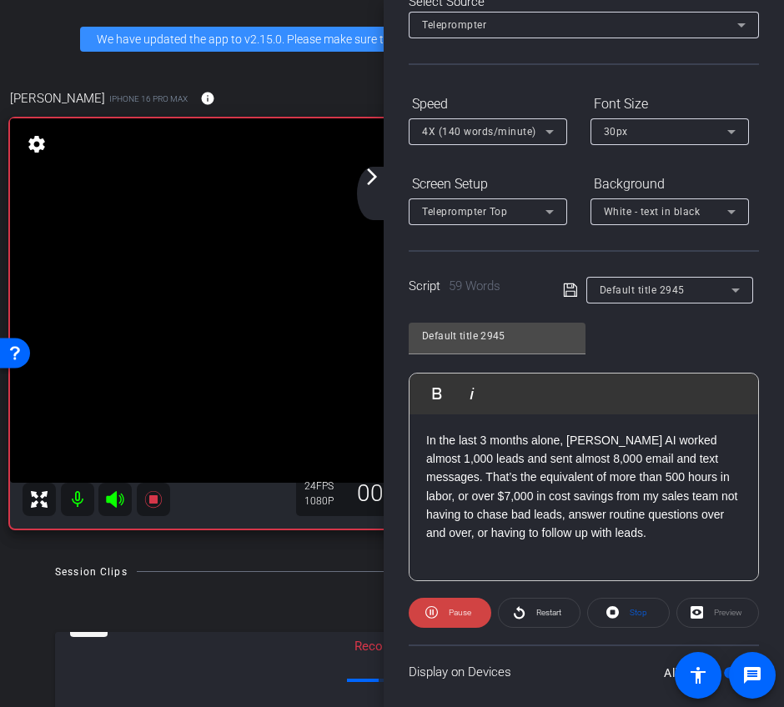
scroll to position [118, 0]
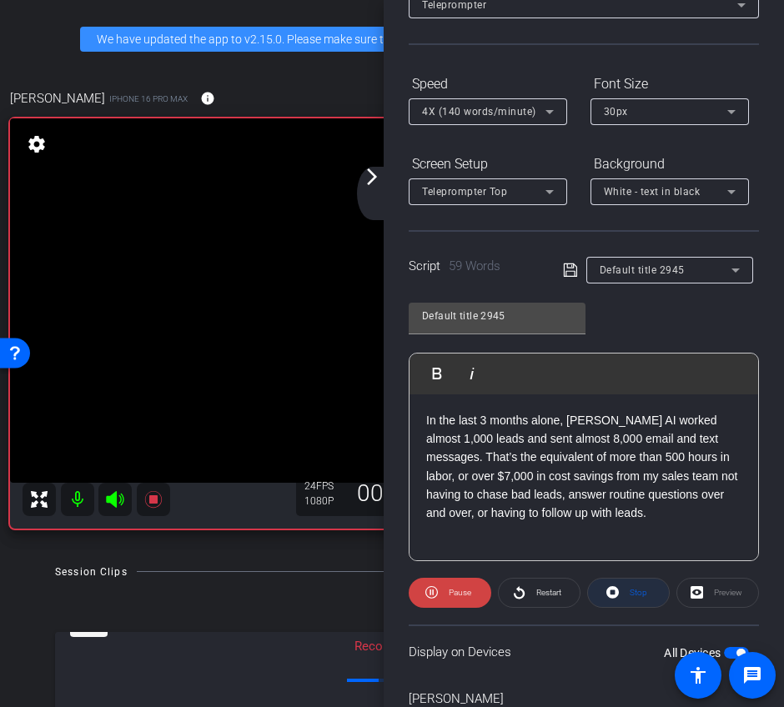
click at [625, 598] on span "Stop" at bounding box center [636, 592] width 22 height 23
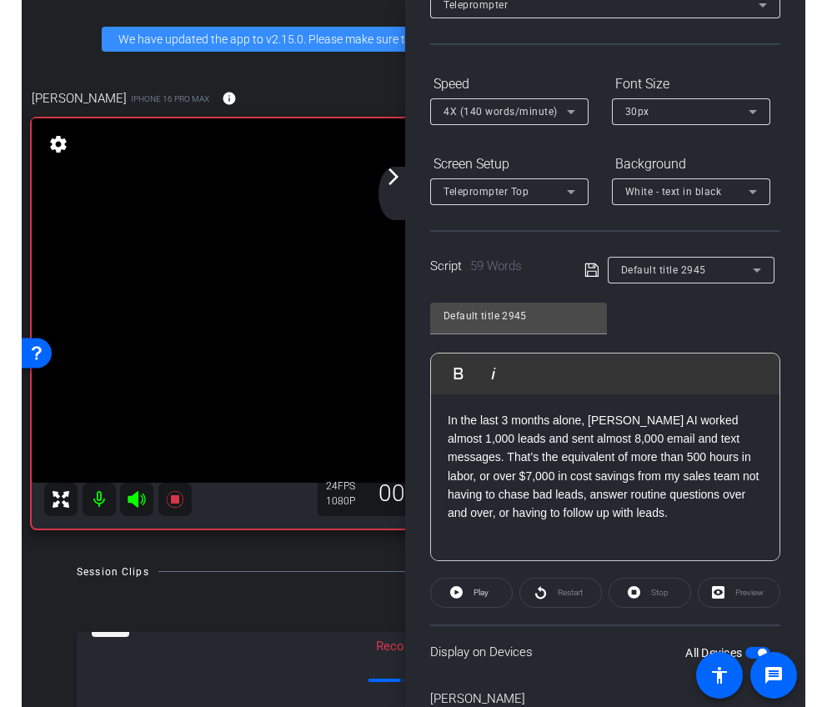
scroll to position [0, 0]
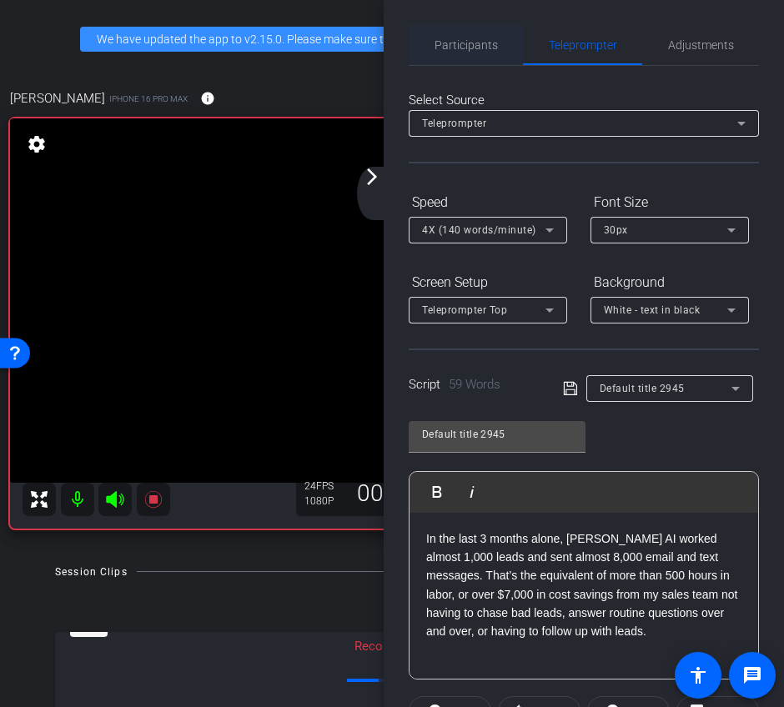
click at [480, 40] on span "Participants" at bounding box center [465, 45] width 63 height 12
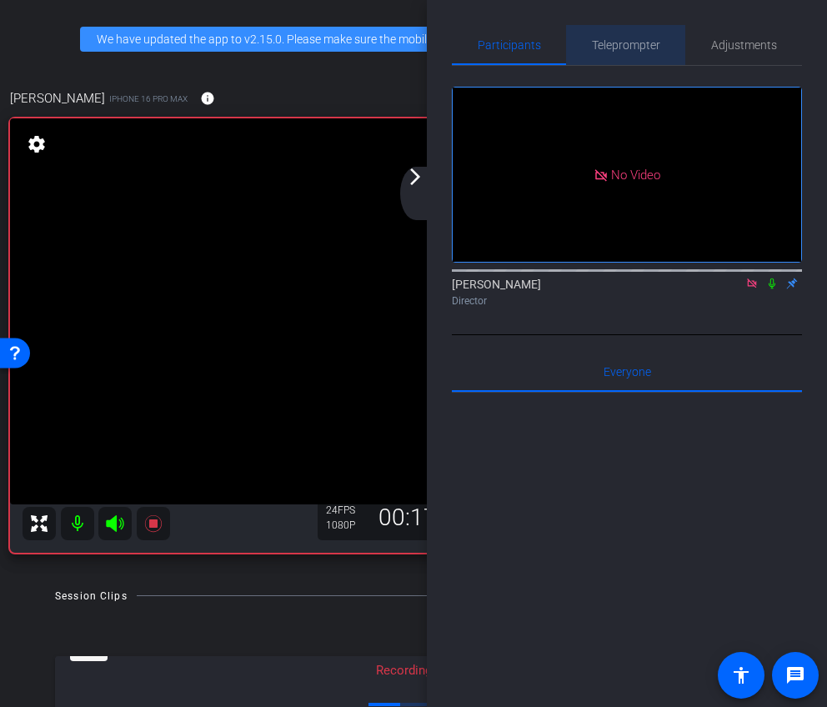
click at [633, 49] on span "Teleprompter" at bounding box center [626, 45] width 68 height 12
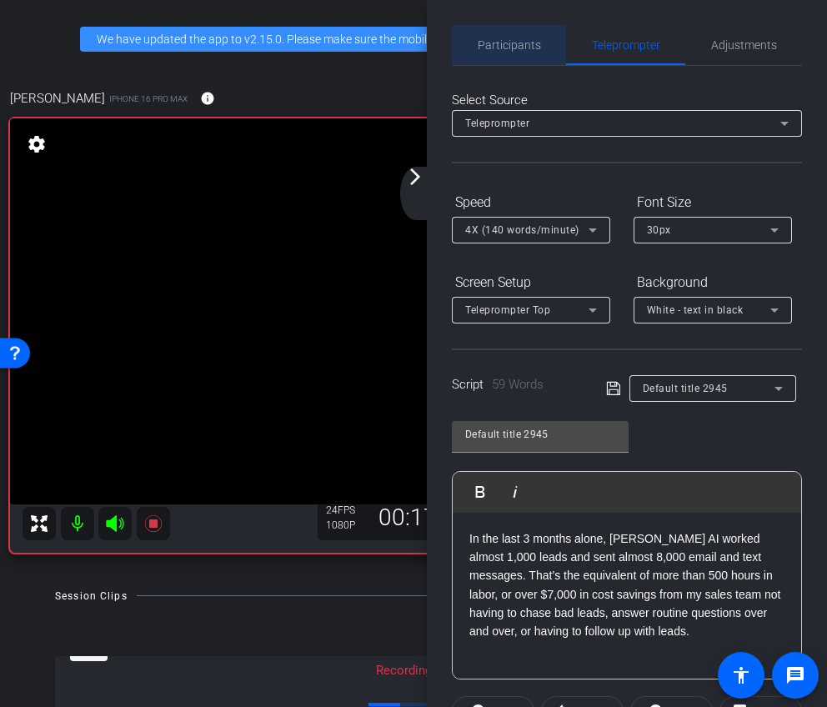
click at [514, 39] on span "Participants" at bounding box center [509, 45] width 63 height 12
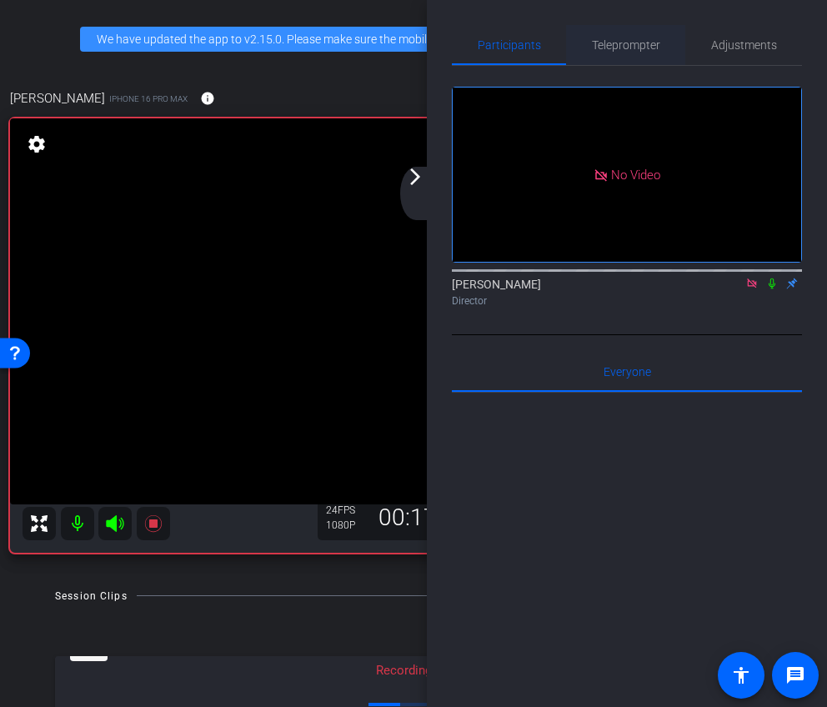
click at [653, 53] on span "Teleprompter" at bounding box center [626, 45] width 68 height 40
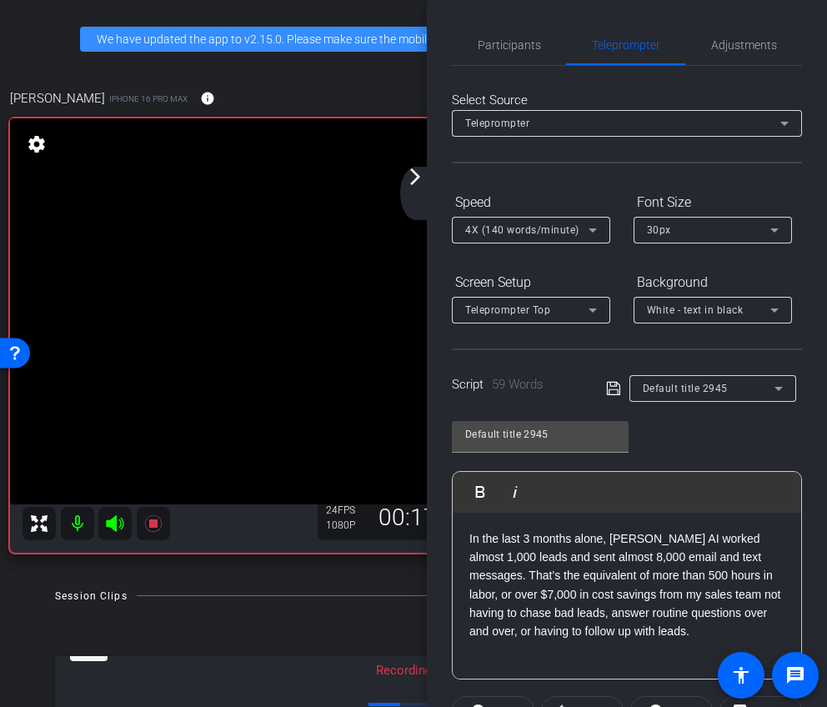
scroll to position [204, 0]
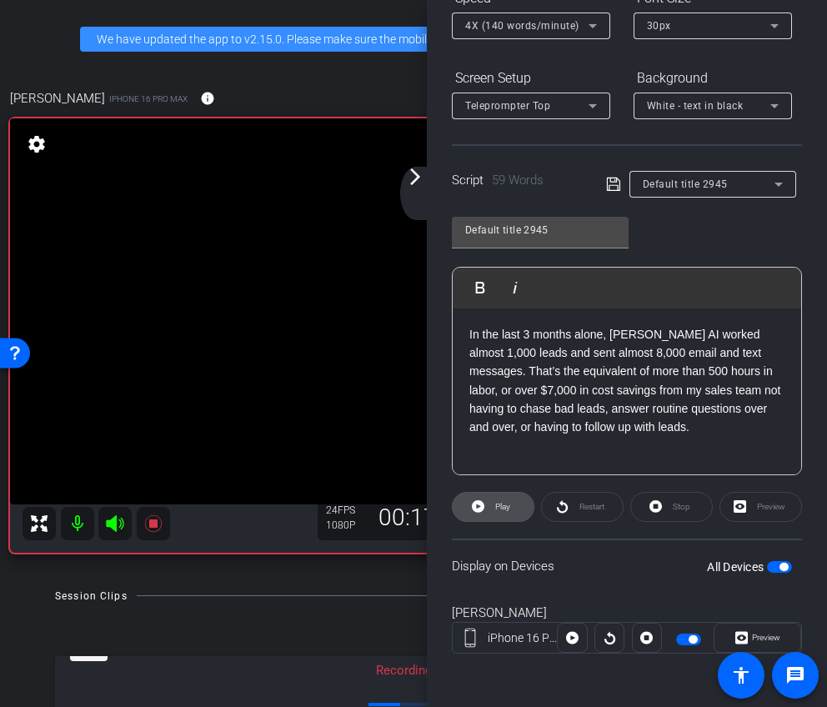
click at [502, 517] on span "Play" at bounding box center [500, 506] width 19 height 23
click at [673, 503] on span "Stop" at bounding box center [682, 506] width 18 height 9
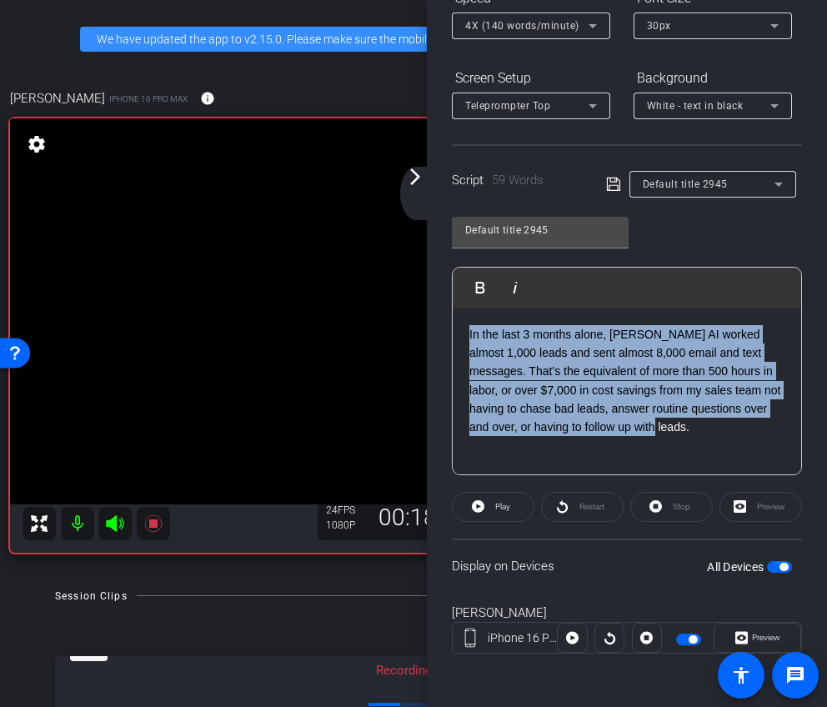
drag, startPoint x: 645, startPoint y: 435, endPoint x: 429, endPoint y: 276, distance: 268.2
click at [429, 276] on div "Participants Teleprompter Adjustments Ariam Eqbe Director Everyone 0 Mark all r…" at bounding box center [627, 353] width 400 height 707
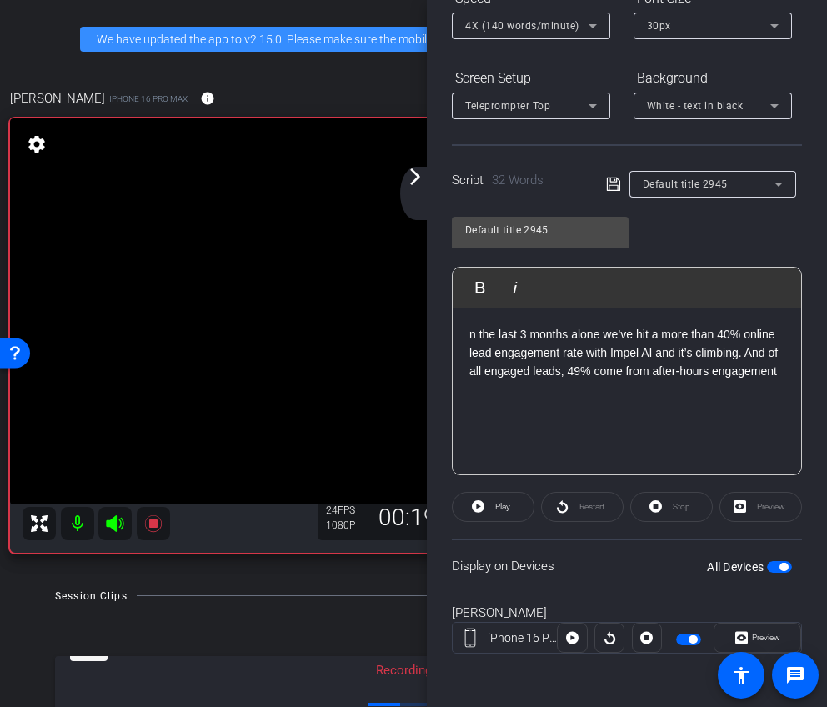
click at [663, 387] on div "n the last 3 months alone we’ve hit a more than 40% online lead engagement rate…" at bounding box center [627, 391] width 348 height 167
click at [471, 338] on p "n the last 3 months alone we’ve hit a more than 40% online lead engagement rate…" at bounding box center [626, 353] width 315 height 56
click at [473, 334] on p "n the last 3 months alone we’ve hit a more than 40% online lead engagement rate…" at bounding box center [626, 353] width 315 height 56
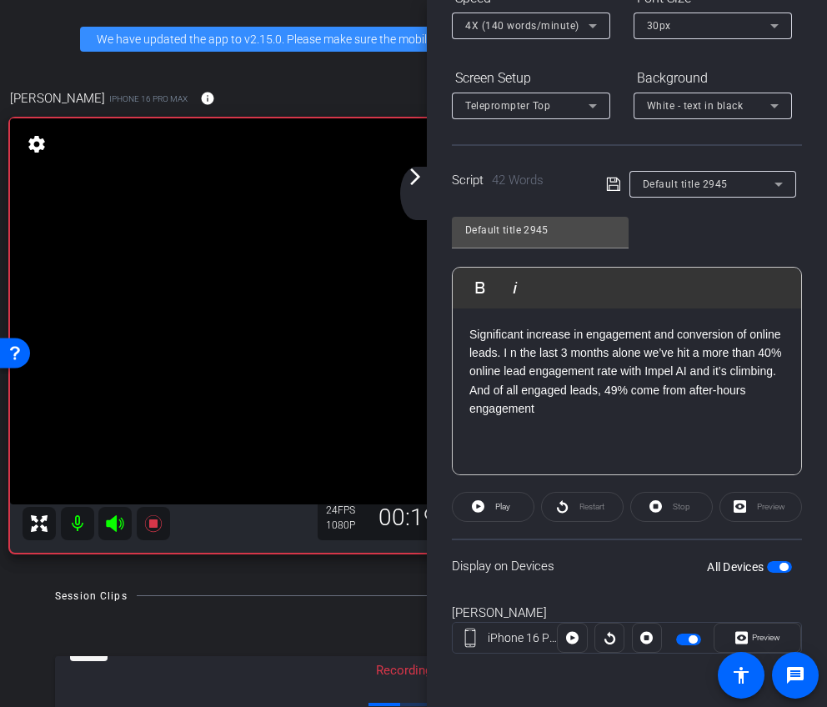
click at [471, 332] on p "Significant increase in engagement and conversion of online leads. I n the last…" at bounding box center [626, 371] width 315 height 93
click at [604, 353] on p "There has been a significant increase in engagement and conversion of online le…" at bounding box center [626, 371] width 315 height 93
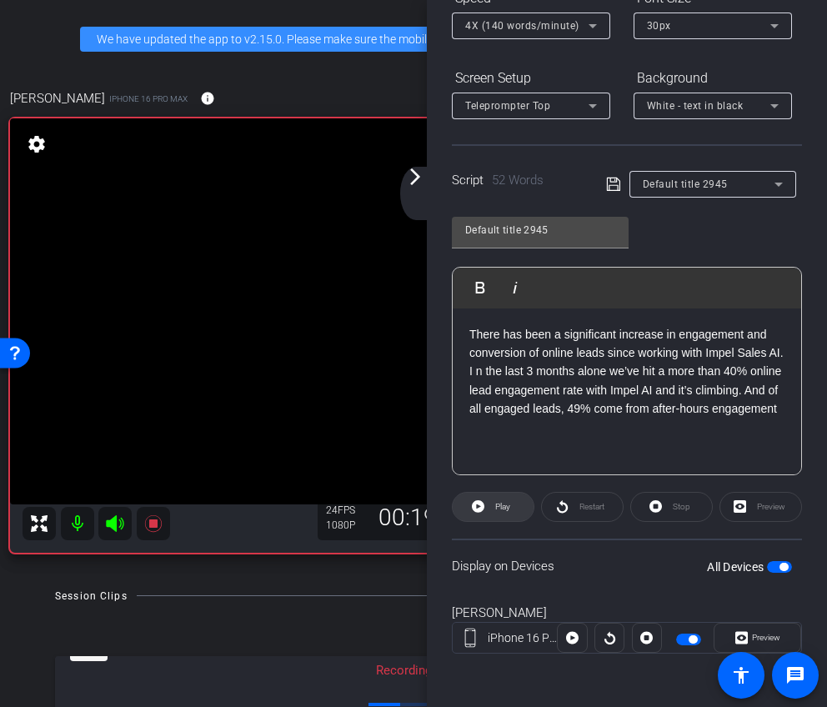
click at [504, 501] on span "Play" at bounding box center [500, 506] width 19 height 23
click at [689, 507] on span "Stop" at bounding box center [682, 506] width 18 height 9
click at [521, 518] on span at bounding box center [493, 507] width 81 height 40
click at [666, 518] on span at bounding box center [671, 507] width 81 height 40
click at [477, 334] on p "There has been a significant increase in engagement and conversion of online le…" at bounding box center [626, 371] width 315 height 93
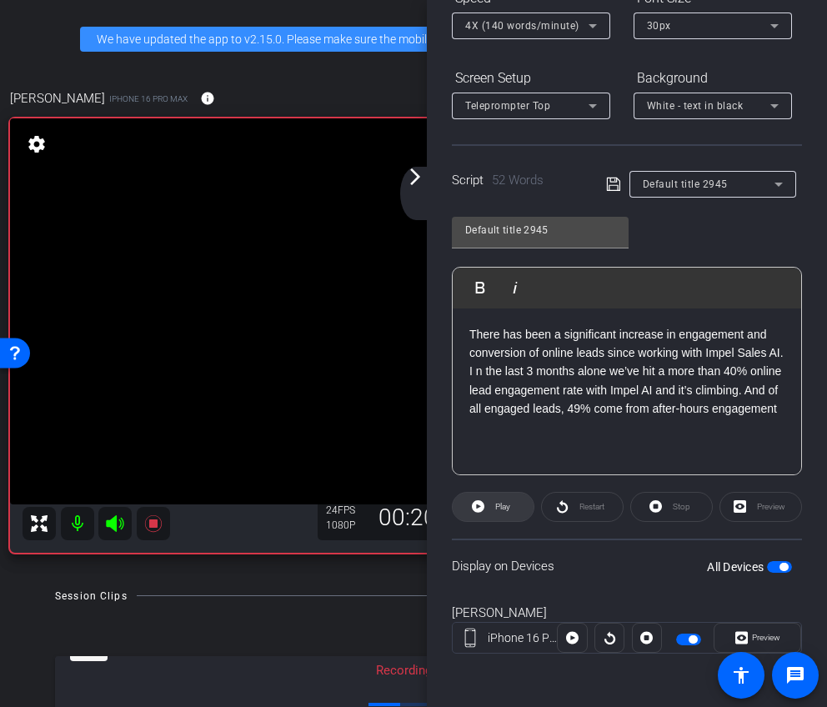
click at [496, 506] on span "Play" at bounding box center [502, 506] width 15 height 9
click at [682, 506] on span "Stop" at bounding box center [682, 506] width 18 height 9
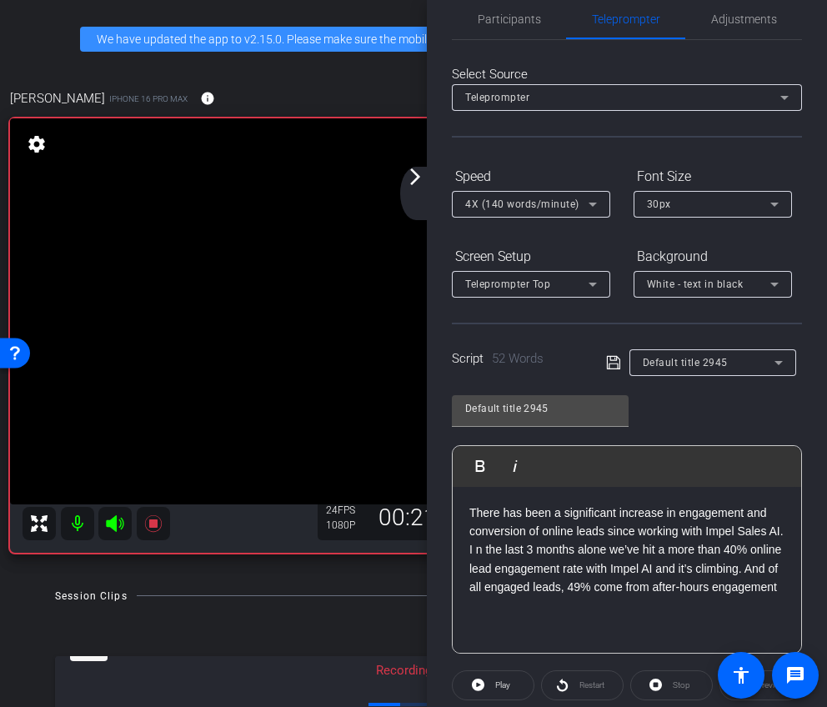
scroll to position [16, 0]
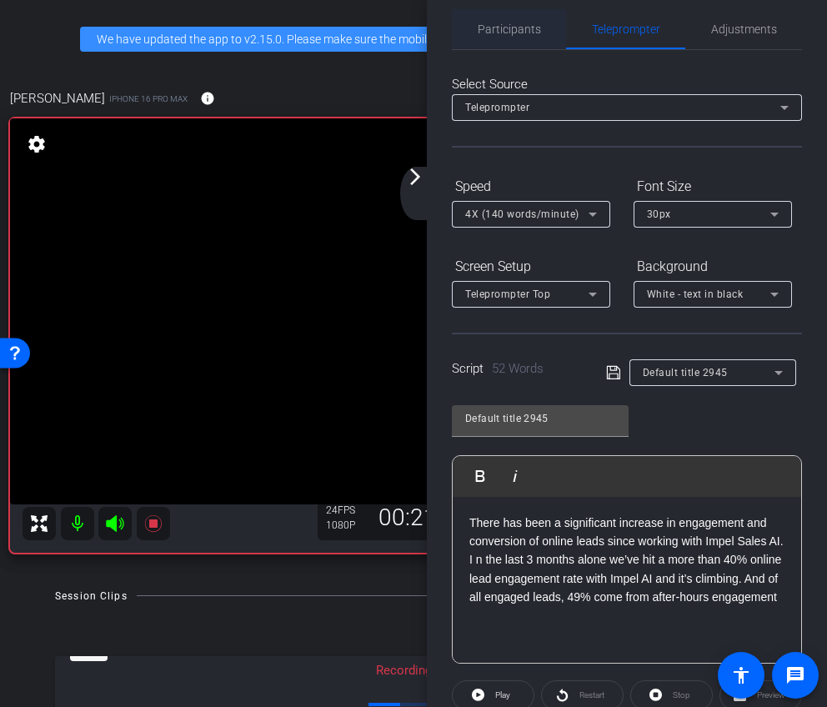
click at [526, 34] on span "Participants" at bounding box center [509, 29] width 63 height 12
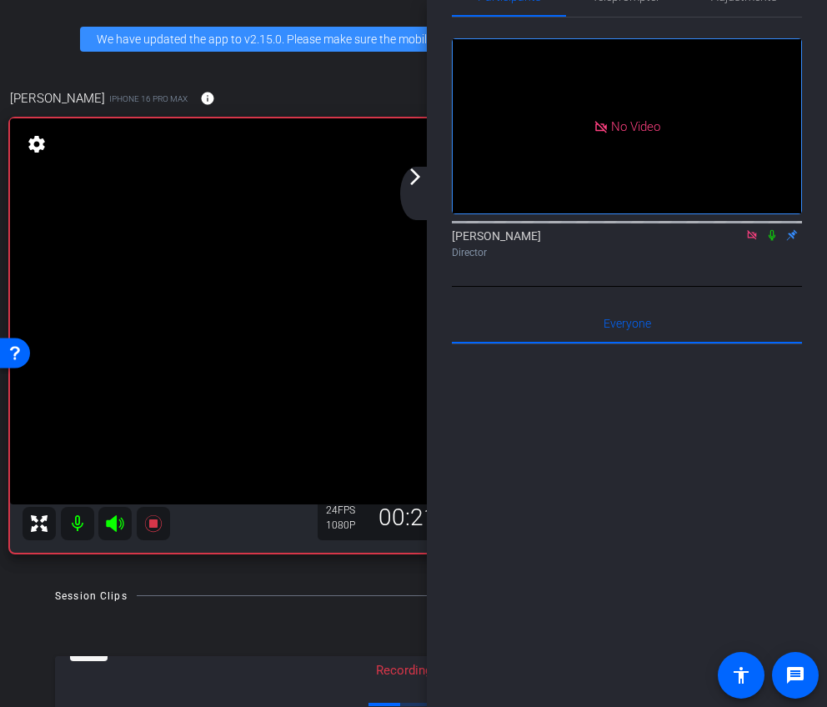
scroll to position [0, 0]
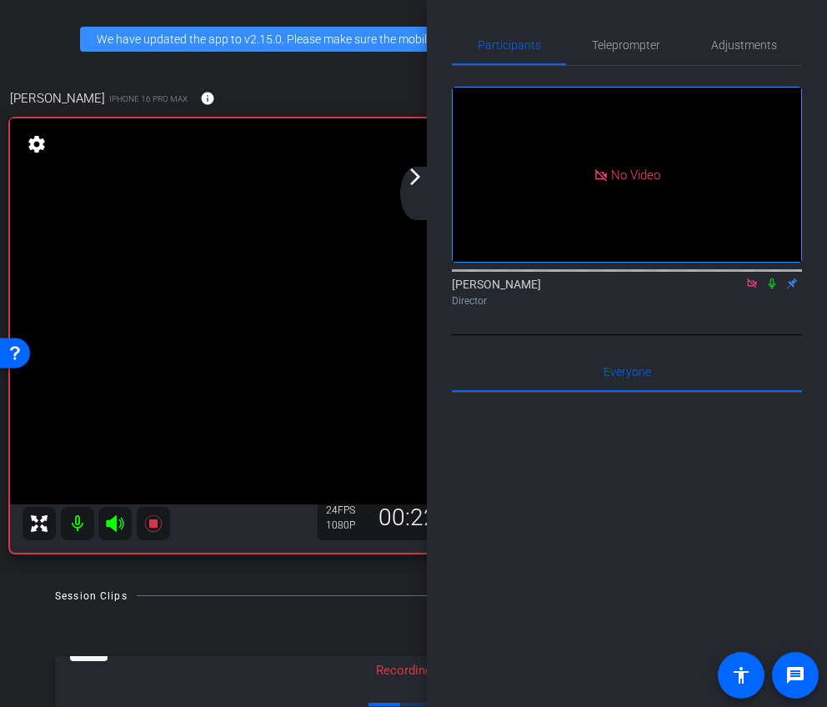
click at [419, 191] on div "arrow_back_ios_new arrow_forward_ios" at bounding box center [417, 193] width 35 height 53
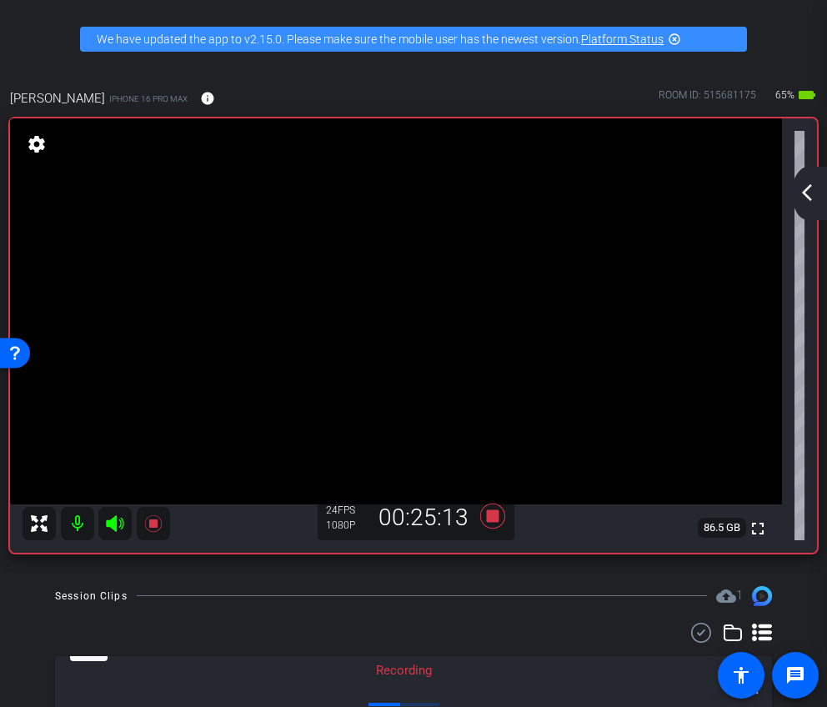
click at [815, 183] on mat-icon "arrow_back_ios_new" at bounding box center [807, 193] width 20 height 20
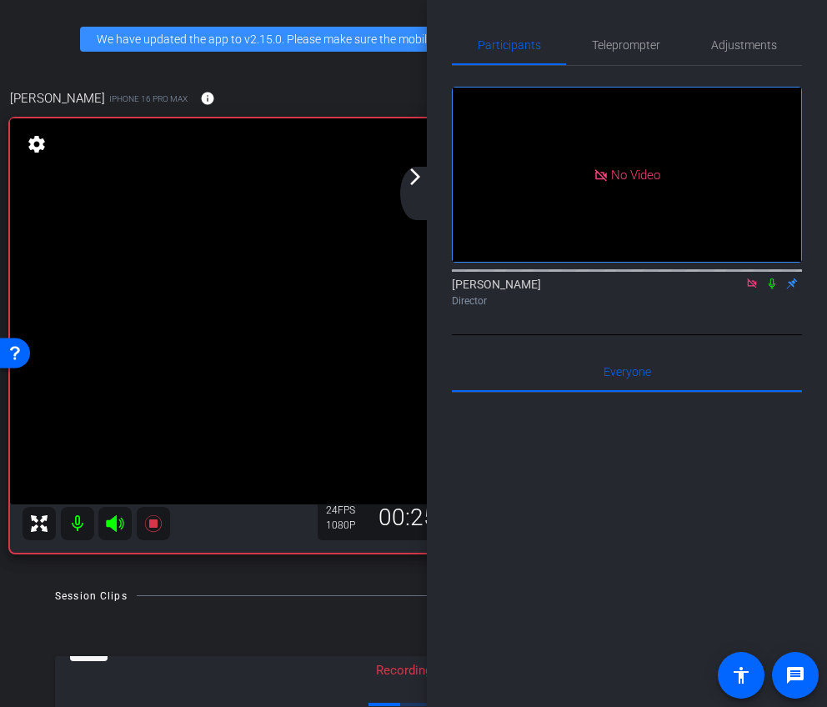
click at [417, 177] on mat-icon "arrow_forward_ios" at bounding box center [415, 177] width 20 height 20
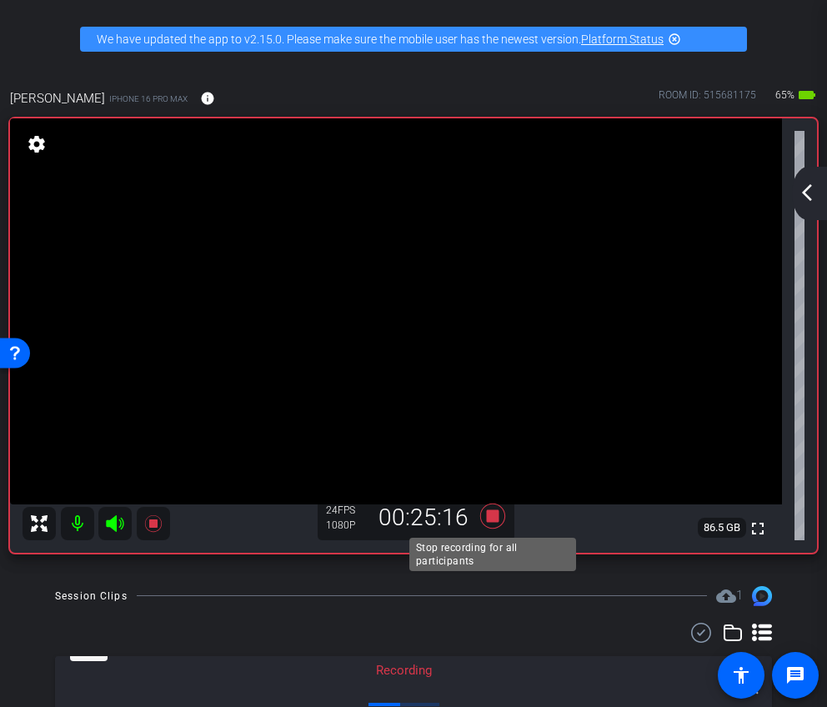
click at [490, 510] on icon at bounding box center [492, 515] width 25 height 25
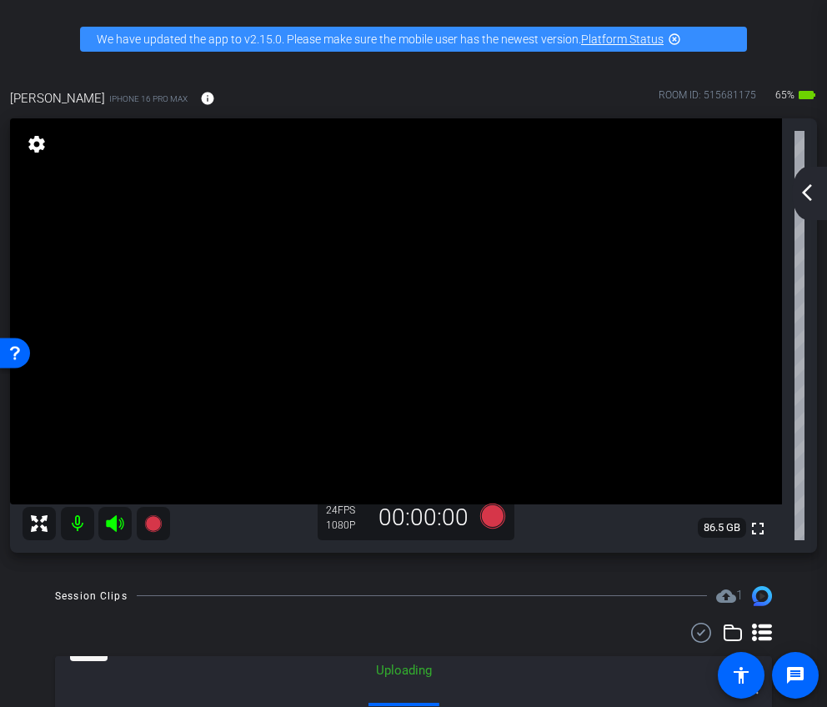
click at [817, 181] on div "arrow_back_ios_new arrow_forward_ios" at bounding box center [809, 193] width 35 height 53
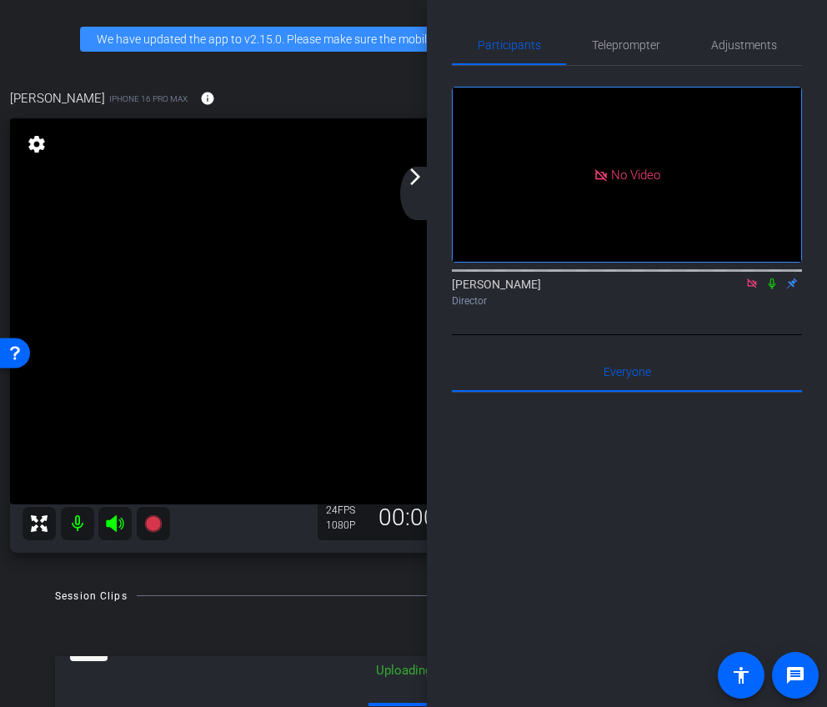
click at [753, 278] on icon at bounding box center [751, 282] width 9 height 9
click at [418, 181] on mat-icon "arrow_forward_ios" at bounding box center [415, 177] width 20 height 20
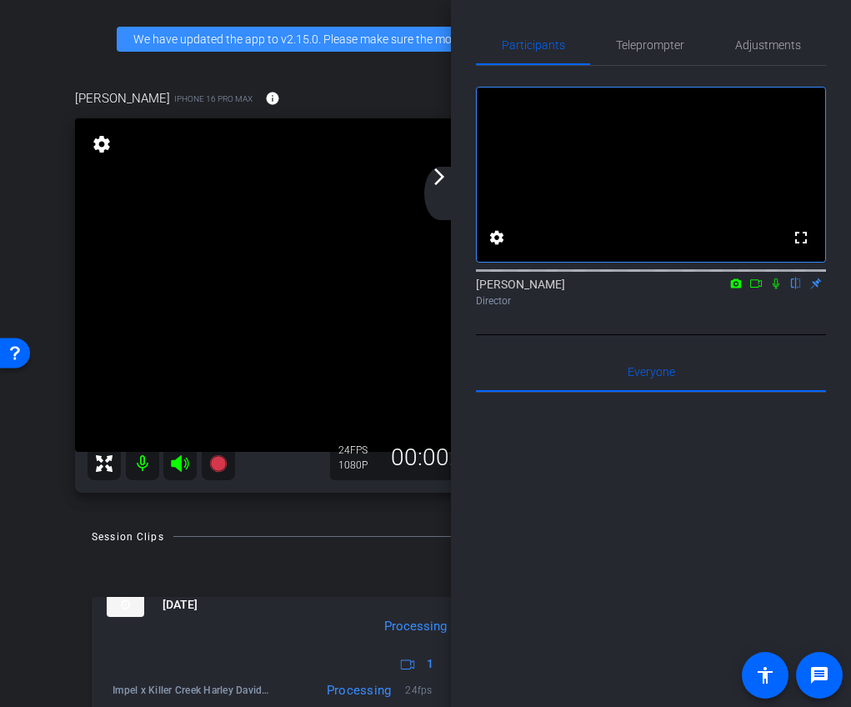
click at [755, 289] on icon at bounding box center [755, 284] width 13 height 12
click at [790, 289] on icon at bounding box center [795, 284] width 13 height 12
